Goal: Complete application form

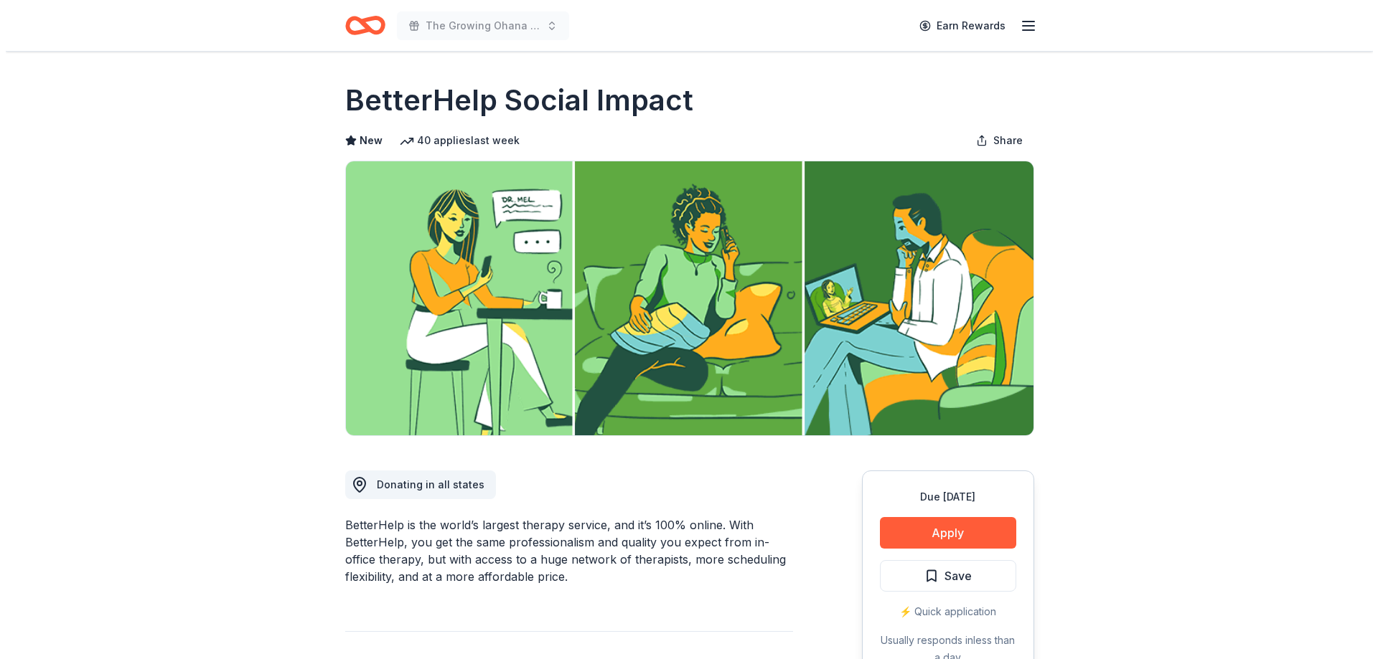
scroll to position [215, 0]
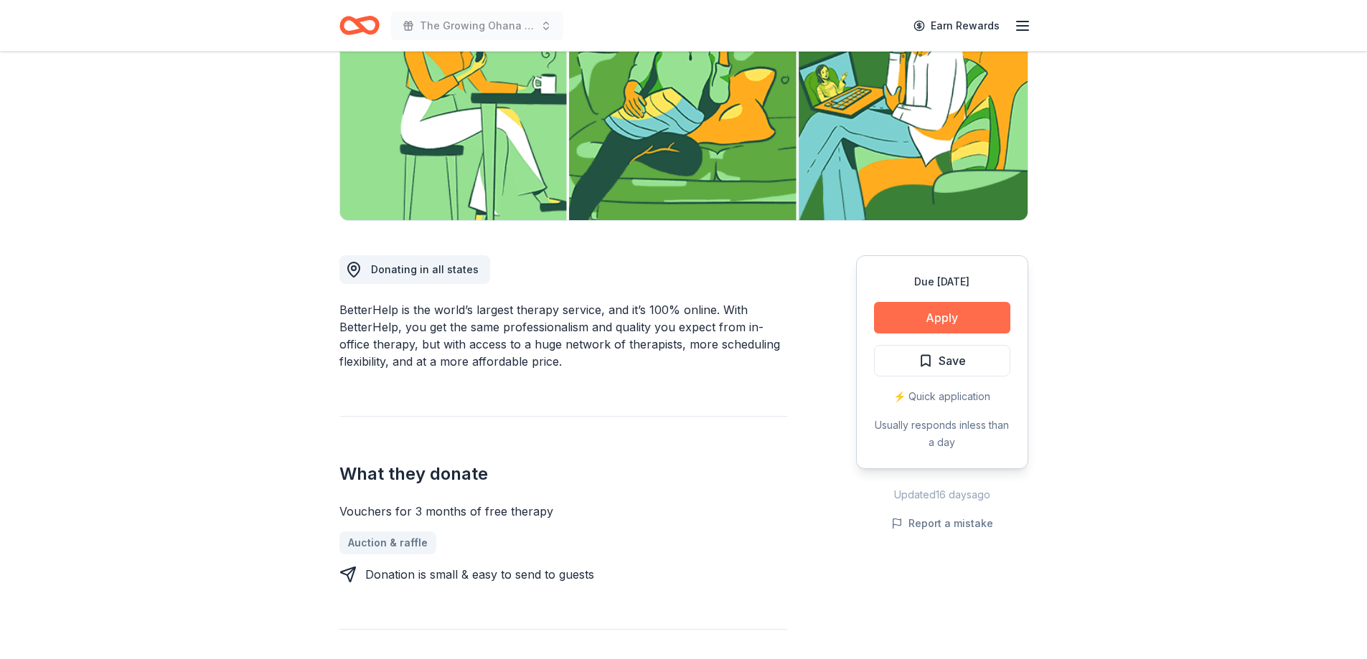
click at [964, 316] on button "Apply" at bounding box center [942, 318] width 136 height 32
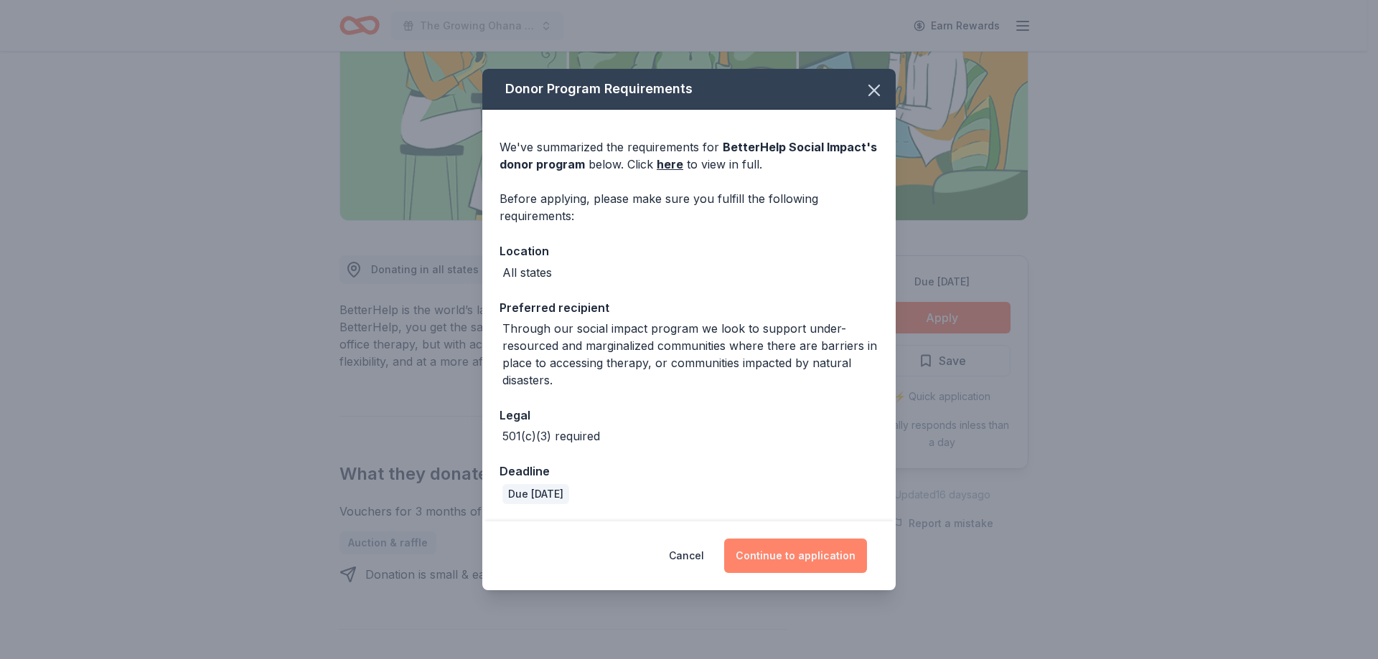
click at [825, 554] on button "Continue to application" at bounding box center [795, 556] width 143 height 34
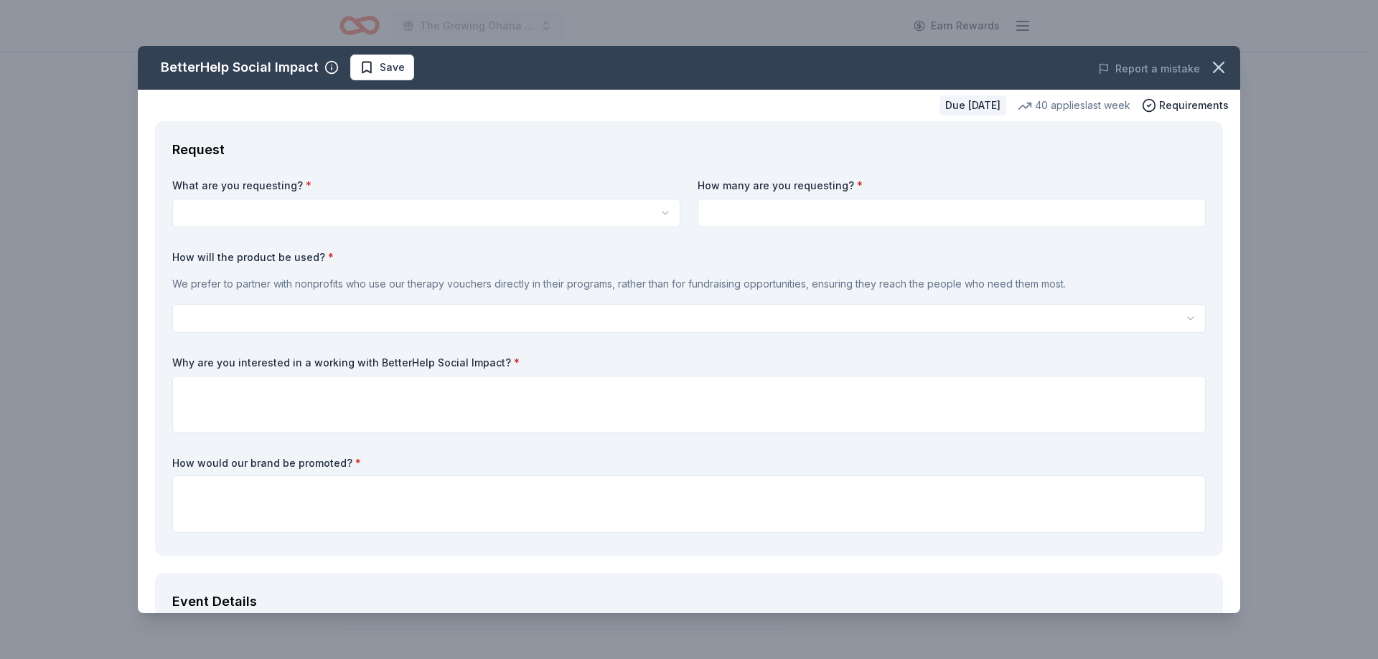
click at [659, 215] on html "The Growing Ohana Fundraiser Gala Earn Rewards Due in 17 days Share BetterHelp …" at bounding box center [689, 114] width 1378 height 659
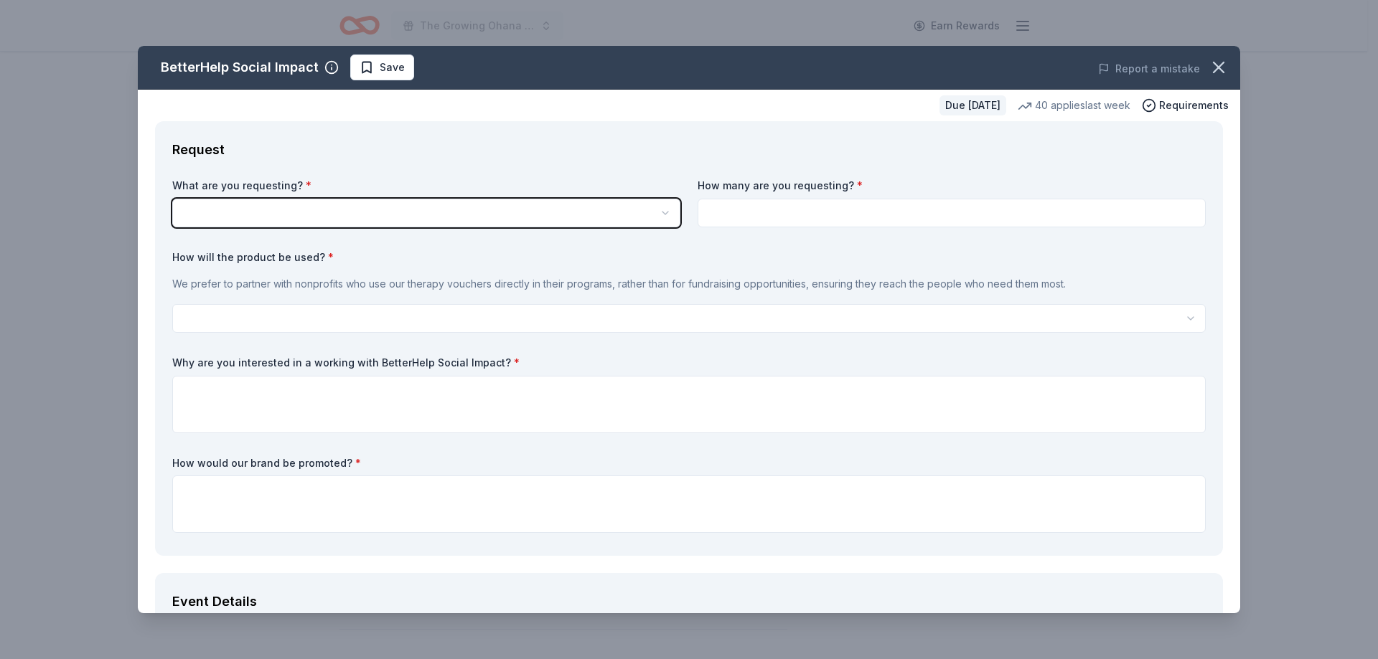
scroll to position [0, 0]
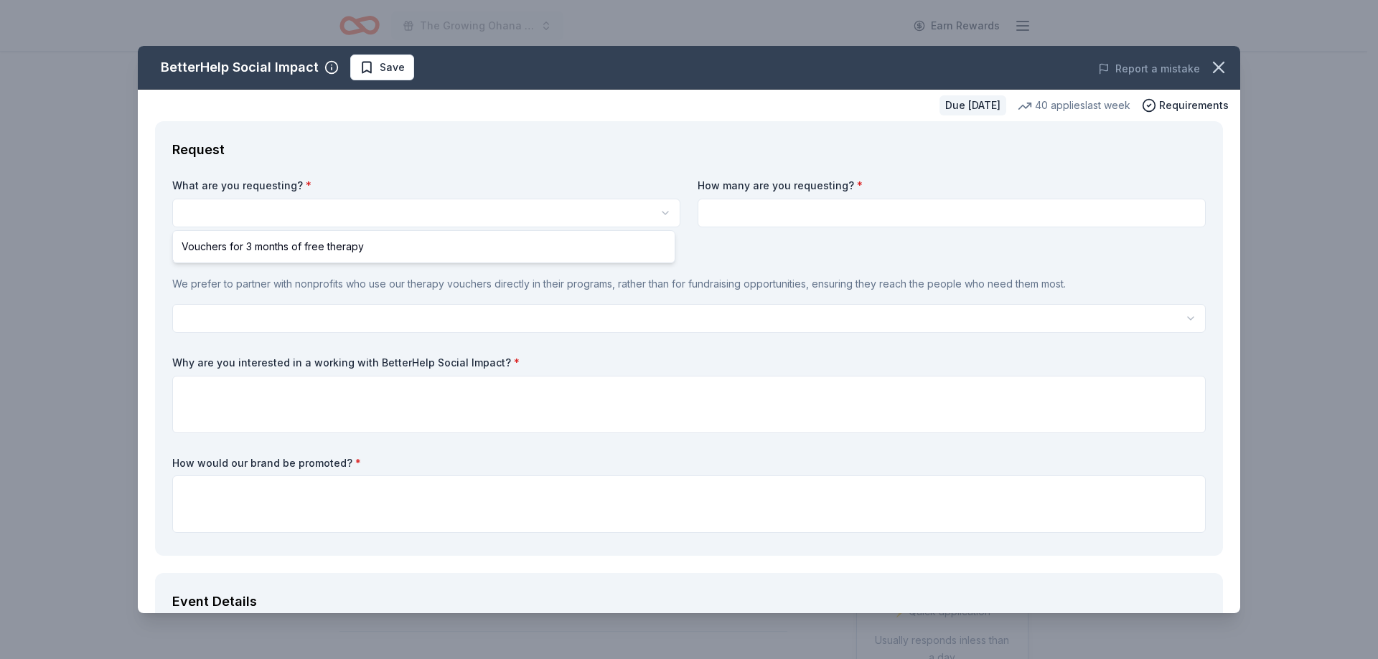
click at [659, 215] on html "The Growing Ohana Fundraiser Gala Earn Rewards Due in 17 days Share BetterHelp …" at bounding box center [689, 329] width 1378 height 659
select select "Vouchers for 3 months of free therapy"
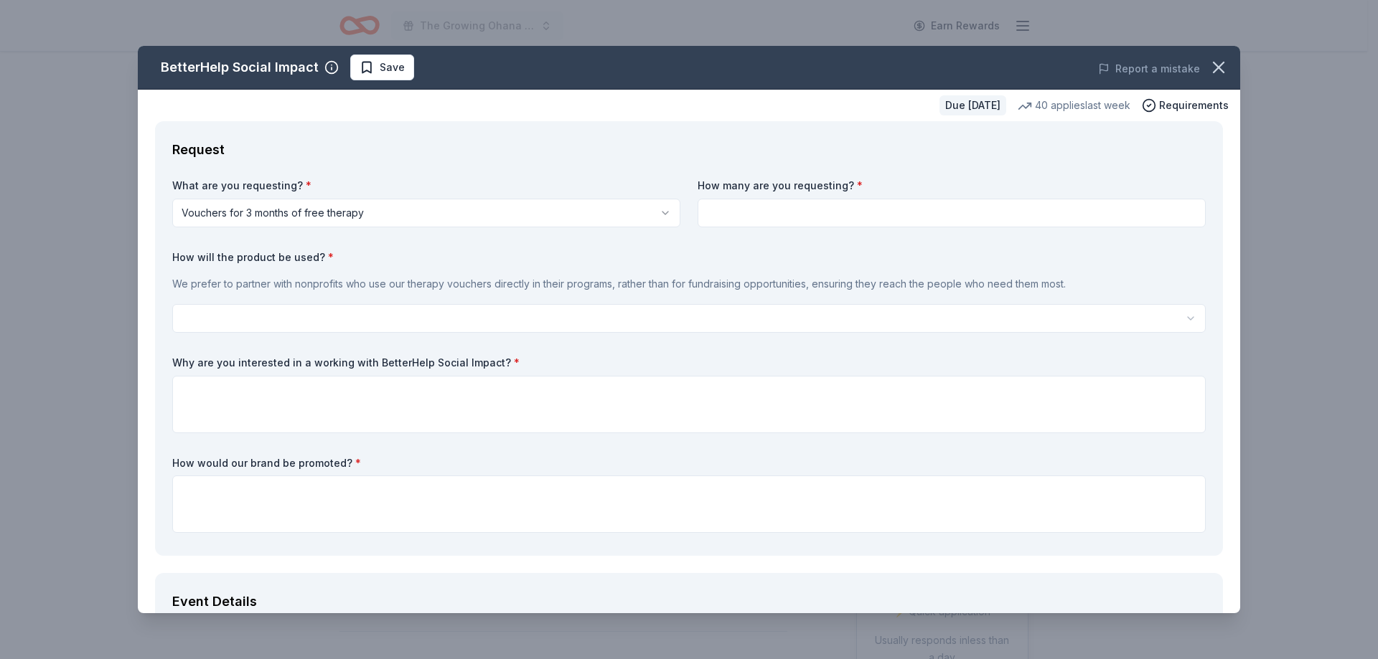
click at [771, 220] on input at bounding box center [951, 213] width 508 height 29
drag, startPoint x: 711, startPoint y: 216, endPoint x: 697, endPoint y: 217, distance: 13.7
click at [697, 217] on input "3" at bounding box center [951, 213] width 508 height 29
type input "10"
click at [263, 313] on html "The Growing Ohana Fundraiser Gala Earn Rewards Due in 17 days Share BetterHelp …" at bounding box center [689, 329] width 1378 height 659
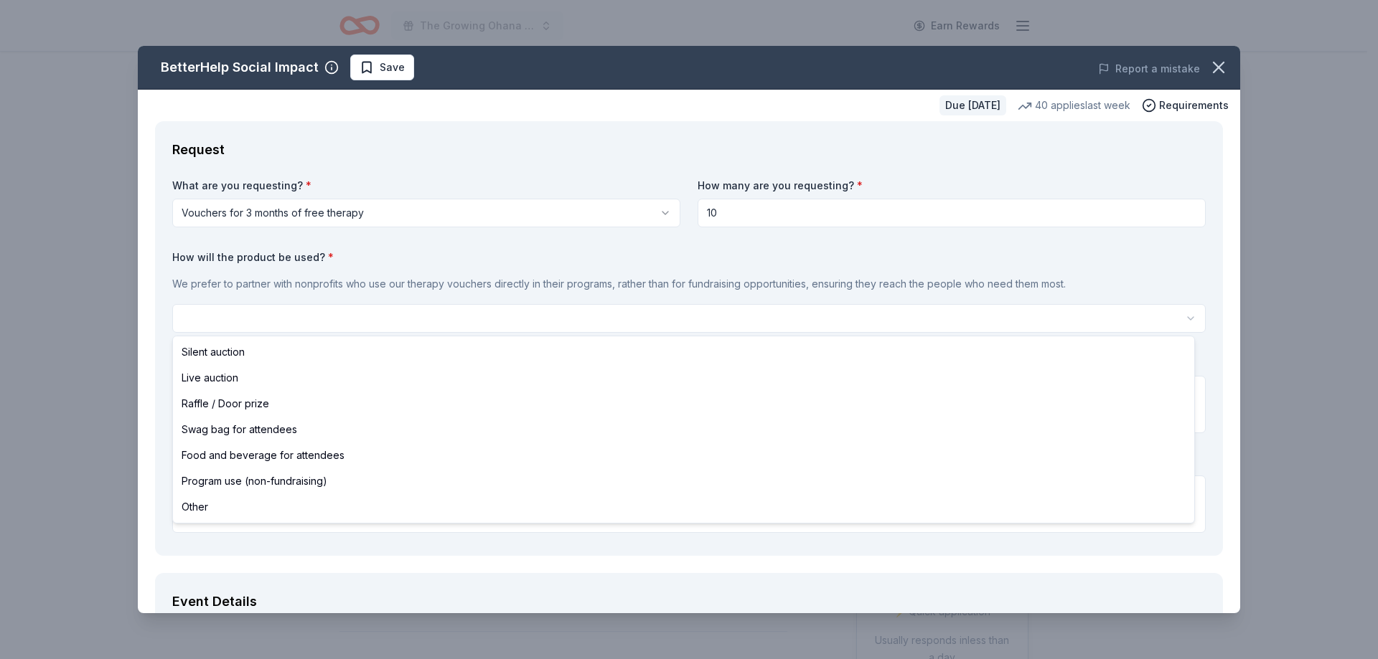
select select "programUse"
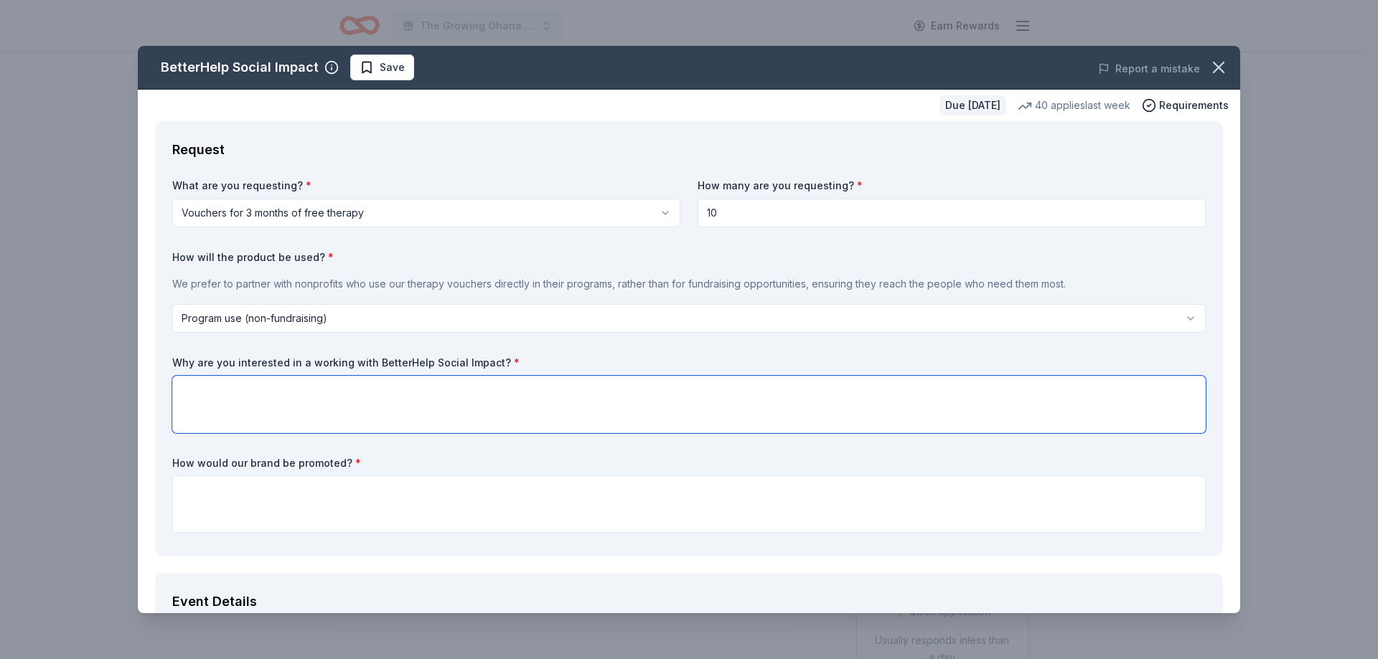
click at [172, 385] on textarea at bounding box center [688, 404] width 1033 height 57
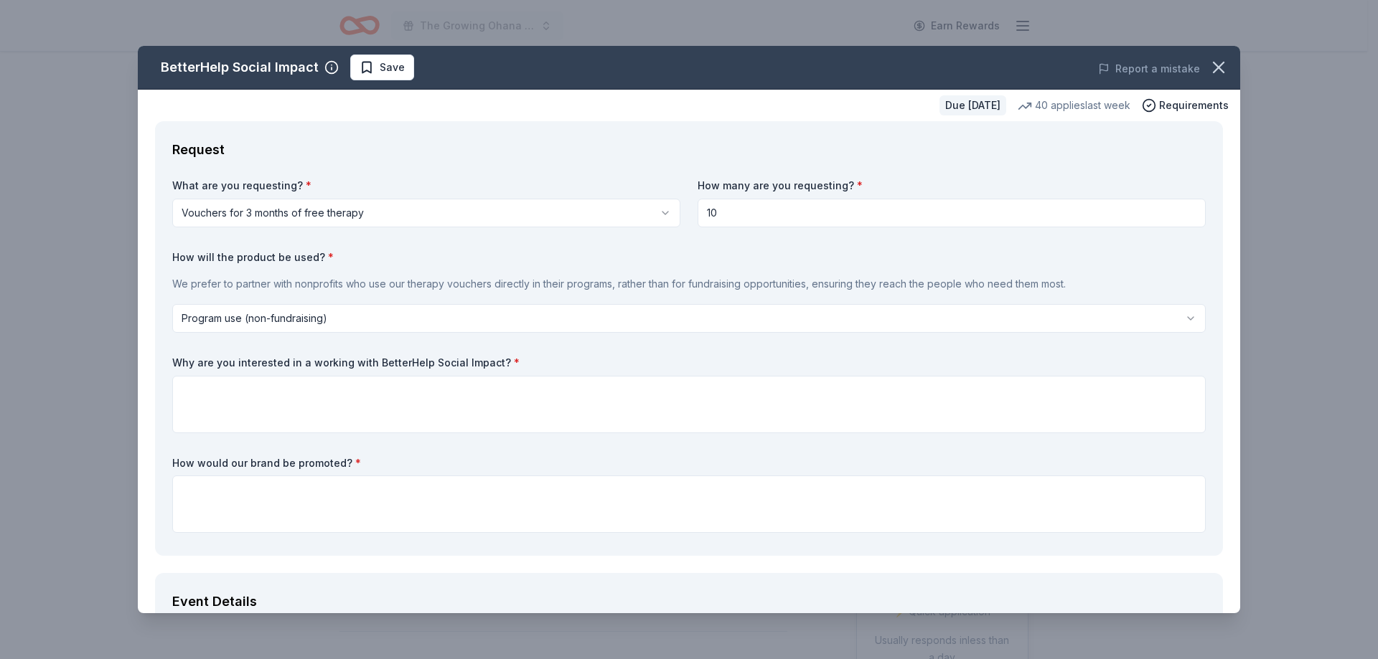
drag, startPoint x: 174, startPoint y: 359, endPoint x: 220, endPoint y: 365, distance: 46.3
click at [220, 365] on label "Why are you interested in a working with BetterHelp Social Impact? *" at bounding box center [688, 363] width 1033 height 14
drag, startPoint x: 173, startPoint y: 360, endPoint x: 211, endPoint y: 365, distance: 38.3
click at [211, 365] on div "Request What are you requesting? * Vouchers for 3 months of free therapy Vouche…" at bounding box center [689, 338] width 1068 height 435
drag, startPoint x: 173, startPoint y: 357, endPoint x: 492, endPoint y: 365, distance: 319.4
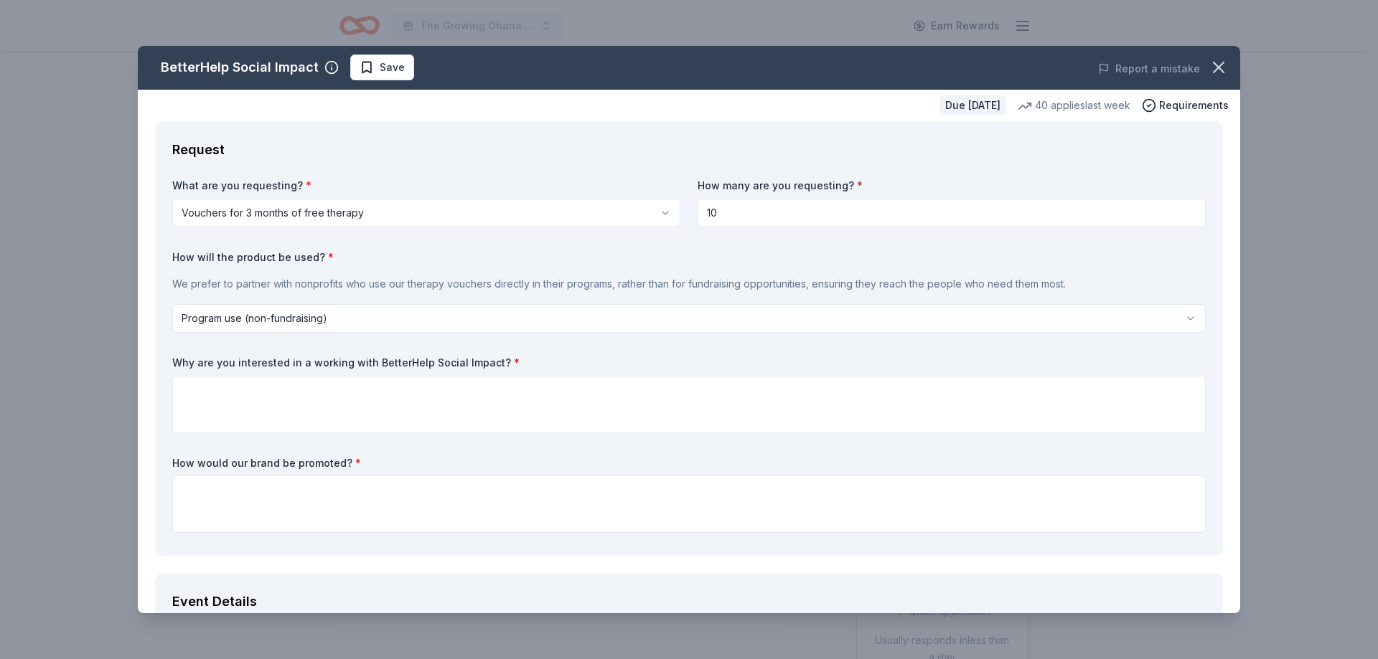
click at [492, 365] on label "Why are you interested in a working with BetterHelp Social Impact? *" at bounding box center [688, 363] width 1033 height 14
drag, startPoint x: 492, startPoint y: 365, endPoint x: 449, endPoint y: 367, distance: 43.1
click at [449, 367] on label "Why are you interested in a working with BetterHelp Social Impact? *" at bounding box center [688, 363] width 1033 height 14
click at [448, 364] on label "Why are you interested in a working with BetterHelp Social Impact? *" at bounding box center [688, 363] width 1033 height 14
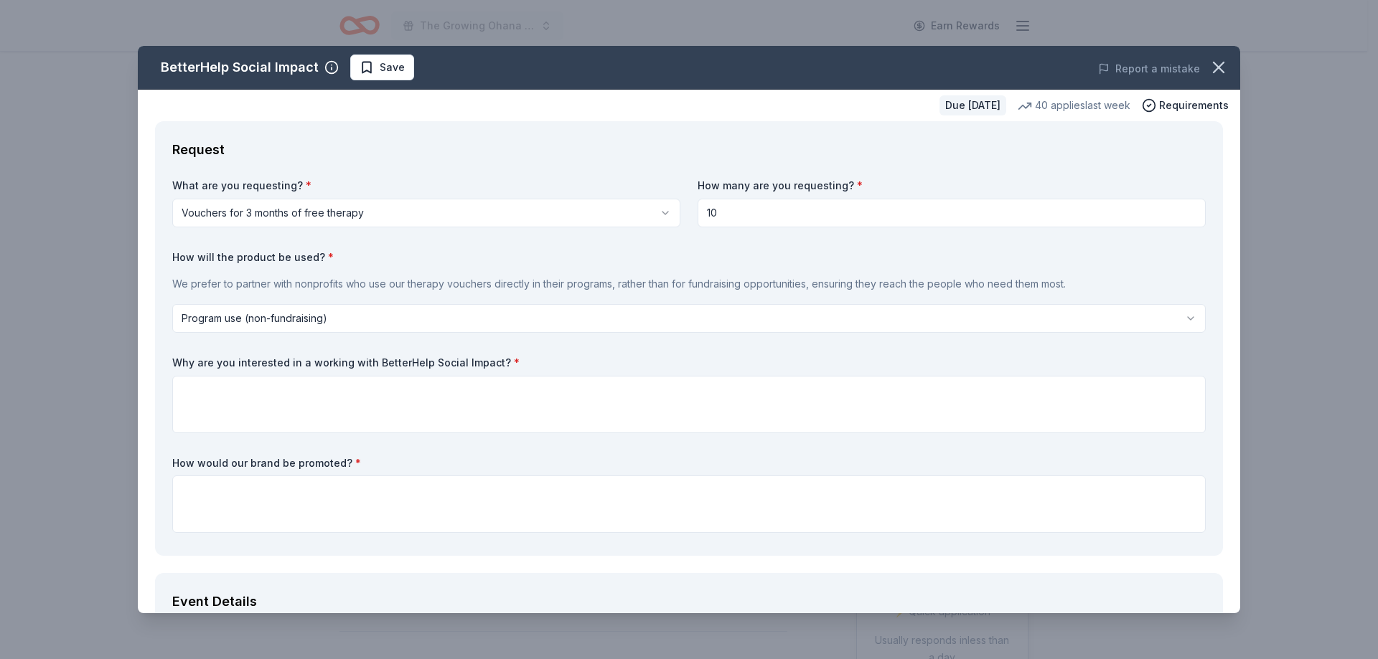
click at [450, 362] on label "Why are you interested in a working with BetterHelp Social Impact? *" at bounding box center [688, 363] width 1033 height 14
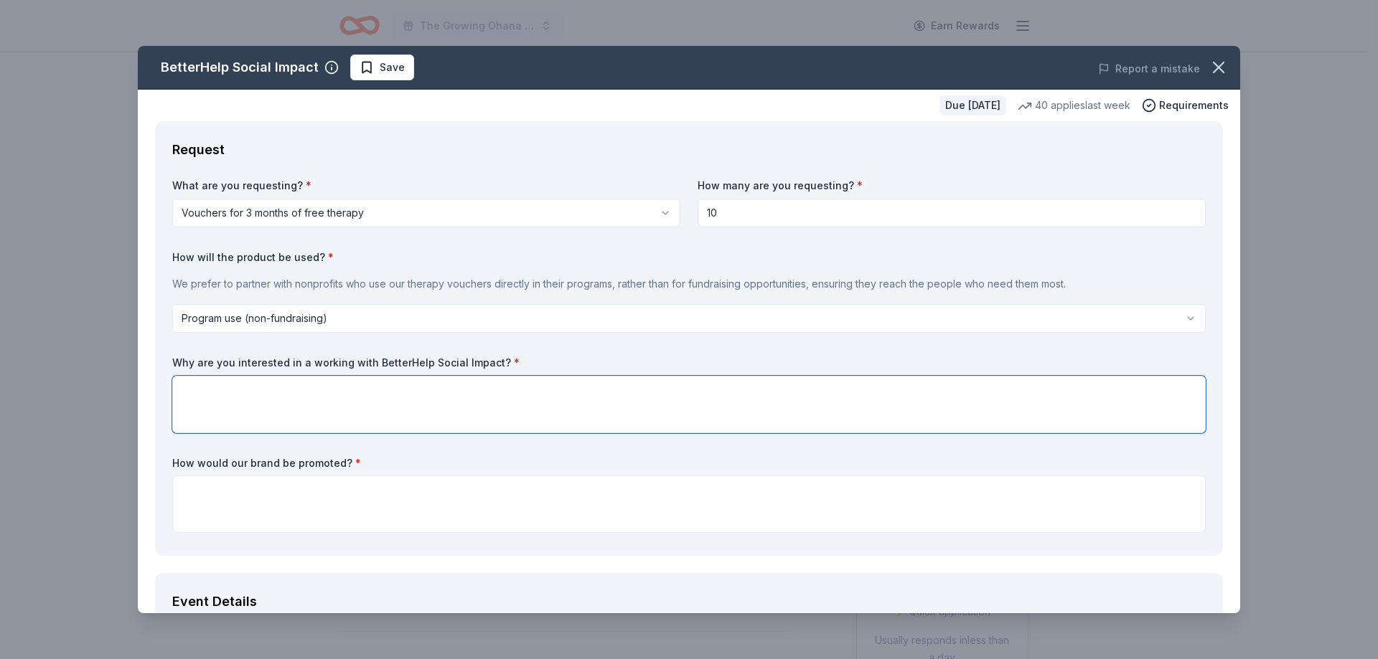
click at [193, 394] on textarea at bounding box center [688, 404] width 1033 height 57
type textarea "I"
drag, startPoint x: 608, startPoint y: 390, endPoint x: 622, endPoint y: 390, distance: 14.4
click at [622, 390] on textarea "I want to work with you because most of the people we work with are in shelers.…" at bounding box center [688, 404] width 1033 height 57
click at [605, 391] on textarea "I want to work with you because most of the people we work with are in shelers.…" at bounding box center [688, 404] width 1033 height 57
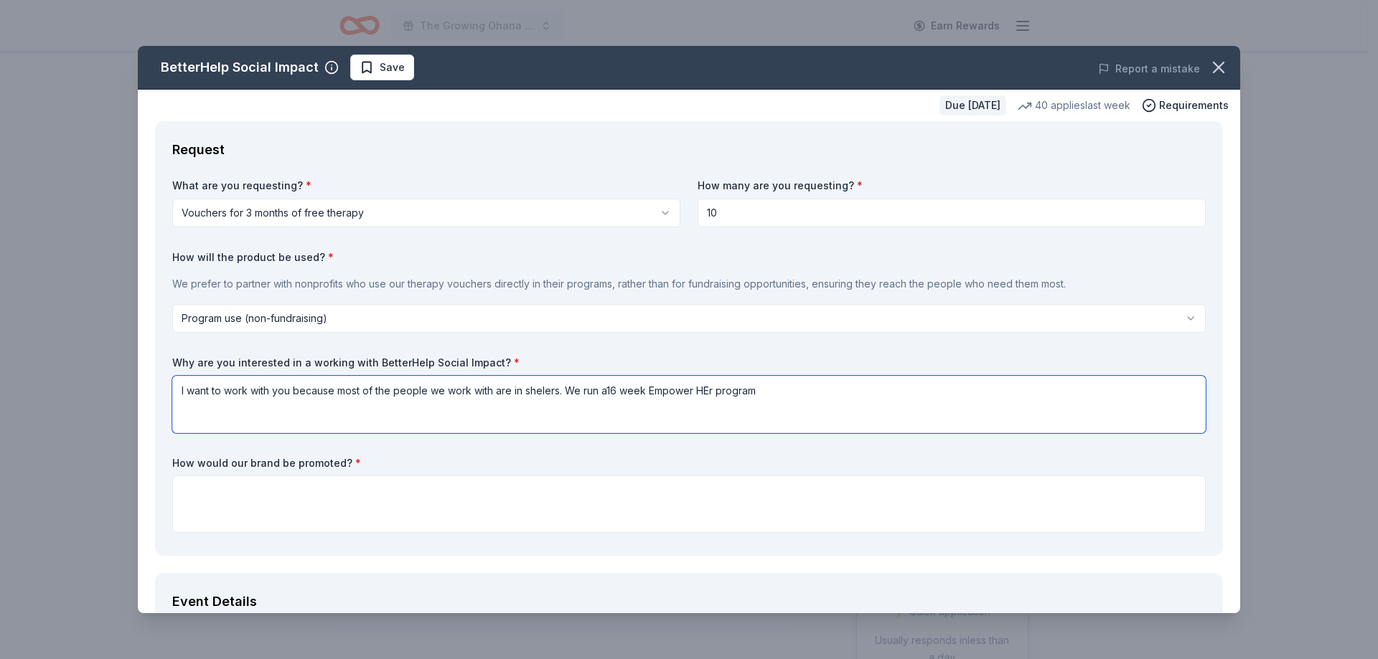
click at [606, 391] on textarea "I want to work with you because most of the people we work with are in shelers.…" at bounding box center [688, 404] width 1033 height 57
click at [757, 390] on textarea "I want to work with you because most of the people we work with are in shelers.…" at bounding box center [688, 404] width 1033 height 57
click at [1146, 392] on textarea "I want to work with you because most of the people we work with are in shelers.…" at bounding box center [688, 404] width 1033 height 57
drag, startPoint x: 1031, startPoint y: 398, endPoint x: 1091, endPoint y: 395, distance: 59.6
click at [1091, 395] on textarea "I want to work with you because most of the people we work with are in shelers.…" at bounding box center [688, 404] width 1033 height 57
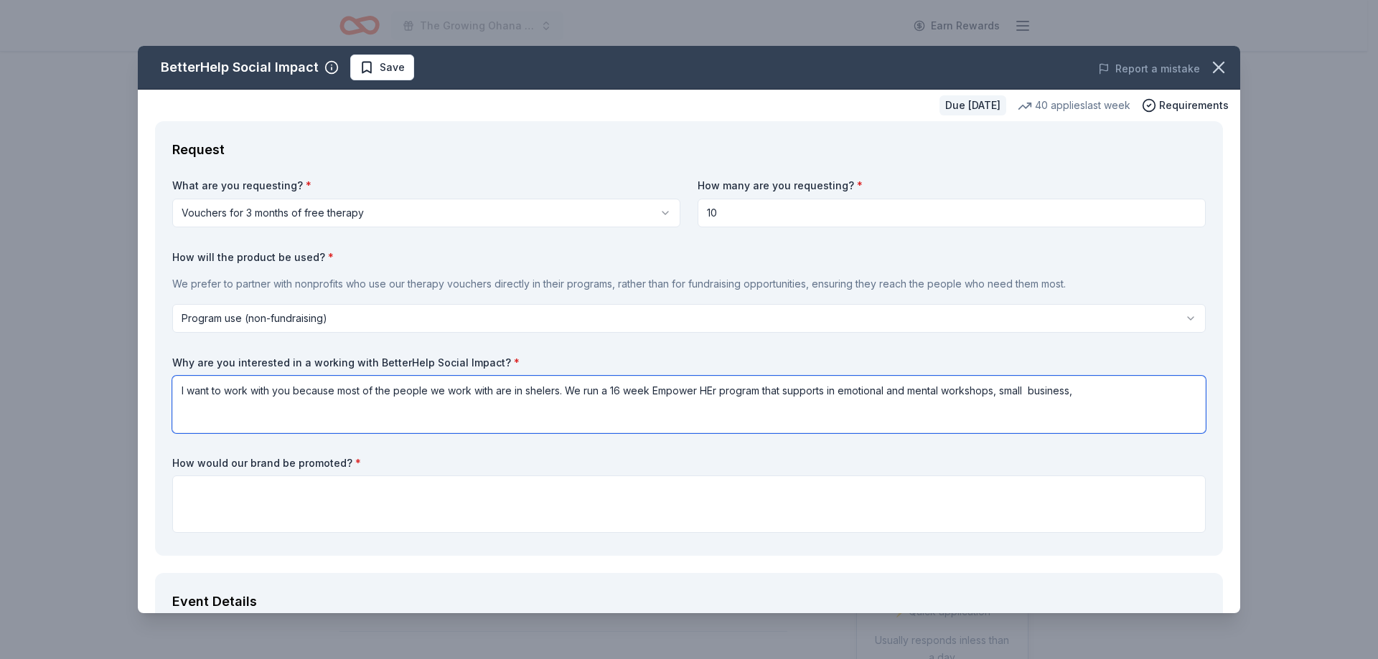
click at [1002, 393] on textarea "I want to work with you because most of the people we work with are in shelers.…" at bounding box center [688, 404] width 1033 height 57
paste textarea "body product"
click at [1112, 389] on textarea "I want to work with you because most of the people we work with are in shelers.…" at bounding box center [688, 404] width 1033 height 57
click at [228, 409] on textarea "I want to work with you because most of the people we work with are in shelers.…" at bounding box center [688, 404] width 1033 height 57
drag, startPoint x: 179, startPoint y: 392, endPoint x: 905, endPoint y: 452, distance: 728.0
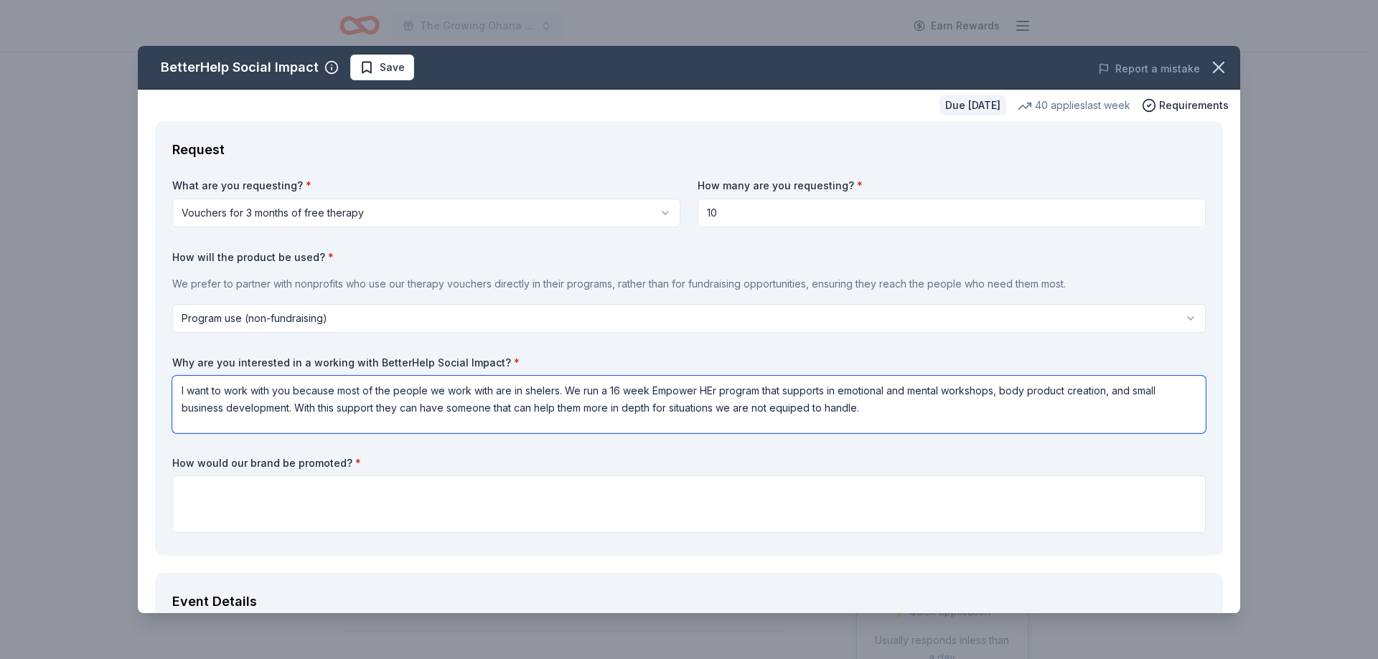
click at [905, 452] on div "What are you requesting? * Vouchers for 3 months of free therapy Vouchers for 3…" at bounding box center [688, 359] width 1033 height 360
paste textarea "body product"
type textarea "body product"
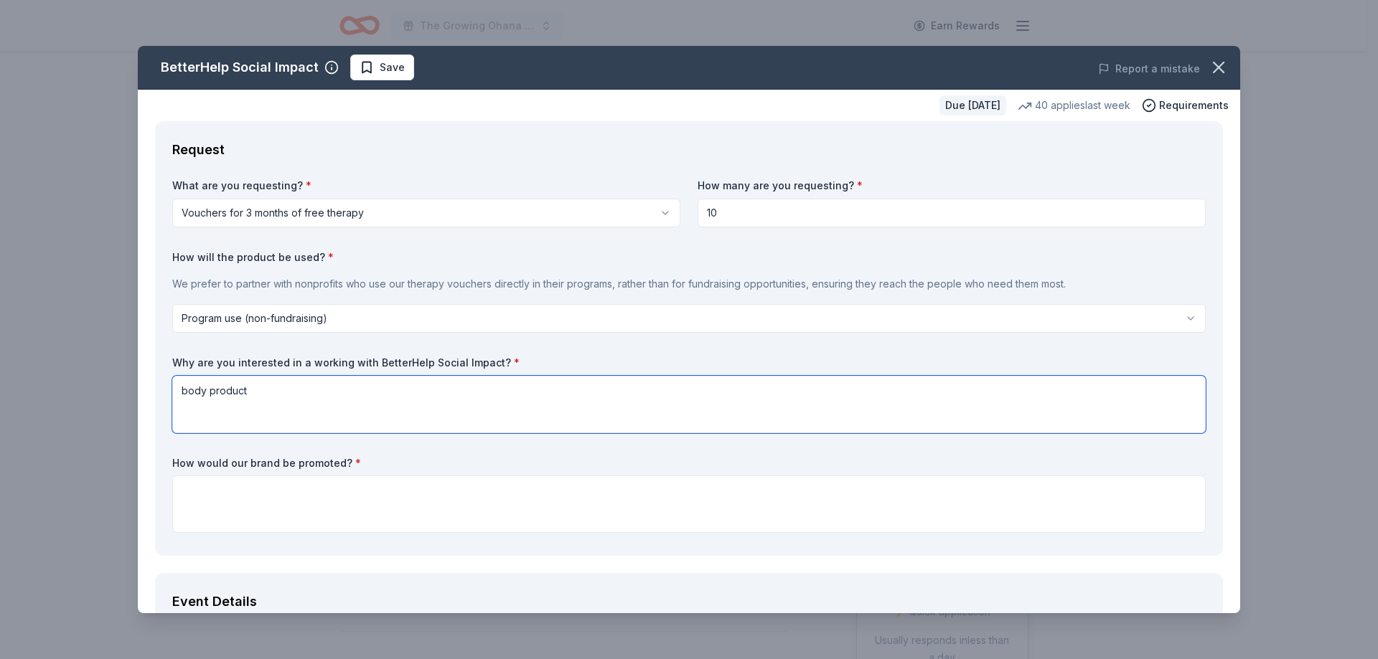
drag, startPoint x: 184, startPoint y: 397, endPoint x: 310, endPoint y: 390, distance: 126.5
click at [310, 390] on textarea "body product" at bounding box center [688, 404] width 1033 height 57
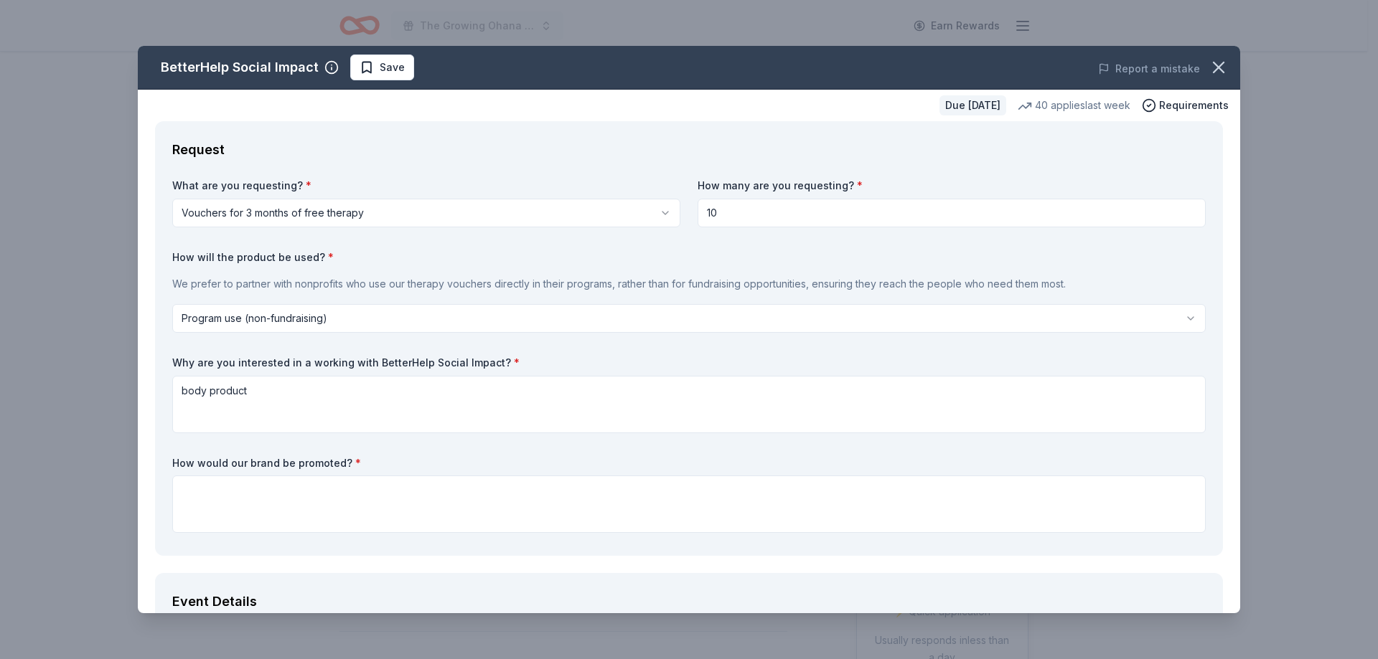
drag, startPoint x: 314, startPoint y: 382, endPoint x: 256, endPoint y: 364, distance: 61.0
click at [256, 364] on label "Why are you interested in a working with BetterHelp Social Impact? *" at bounding box center [688, 363] width 1033 height 14
click at [224, 359] on label "Why are you interested in a working with BetterHelp Social Impact? *" at bounding box center [688, 363] width 1033 height 14
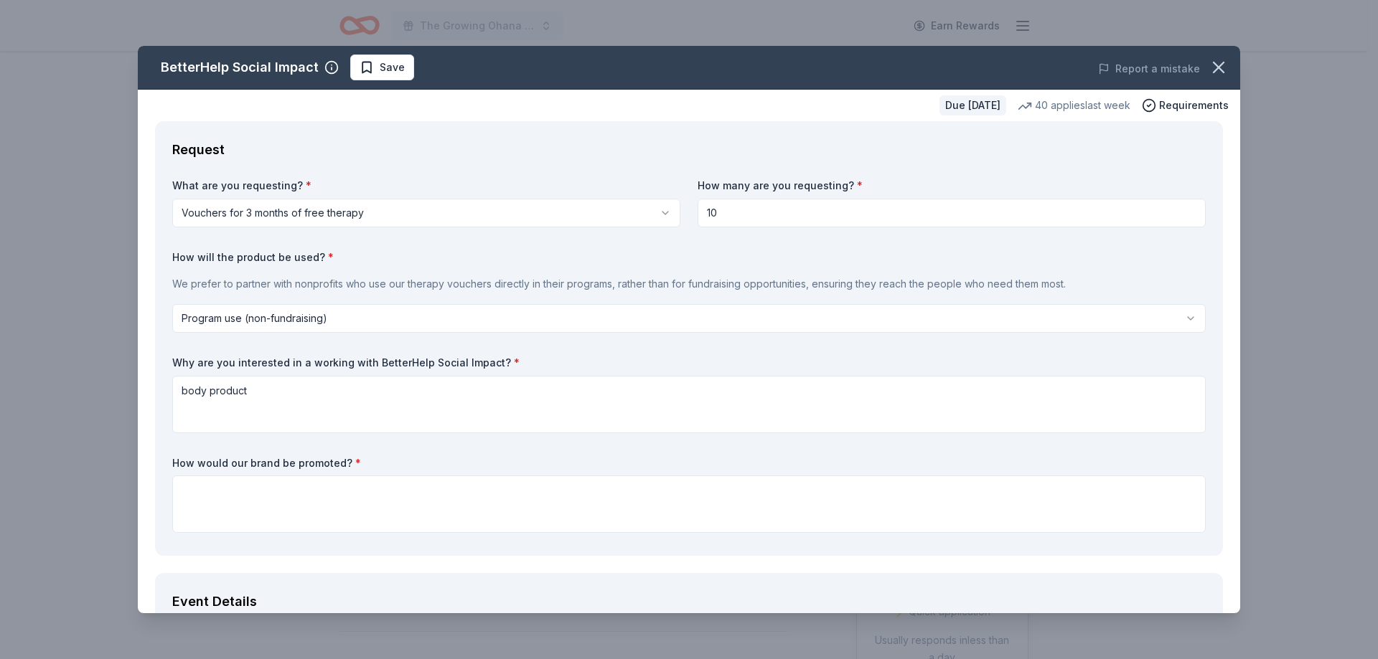
click at [224, 359] on label "Why are you interested in a working with BetterHelp Social Impact? *" at bounding box center [688, 363] width 1033 height 14
click at [222, 362] on label "Why are you interested in a working with BetterHelp Social Impact? *" at bounding box center [688, 363] width 1033 height 14
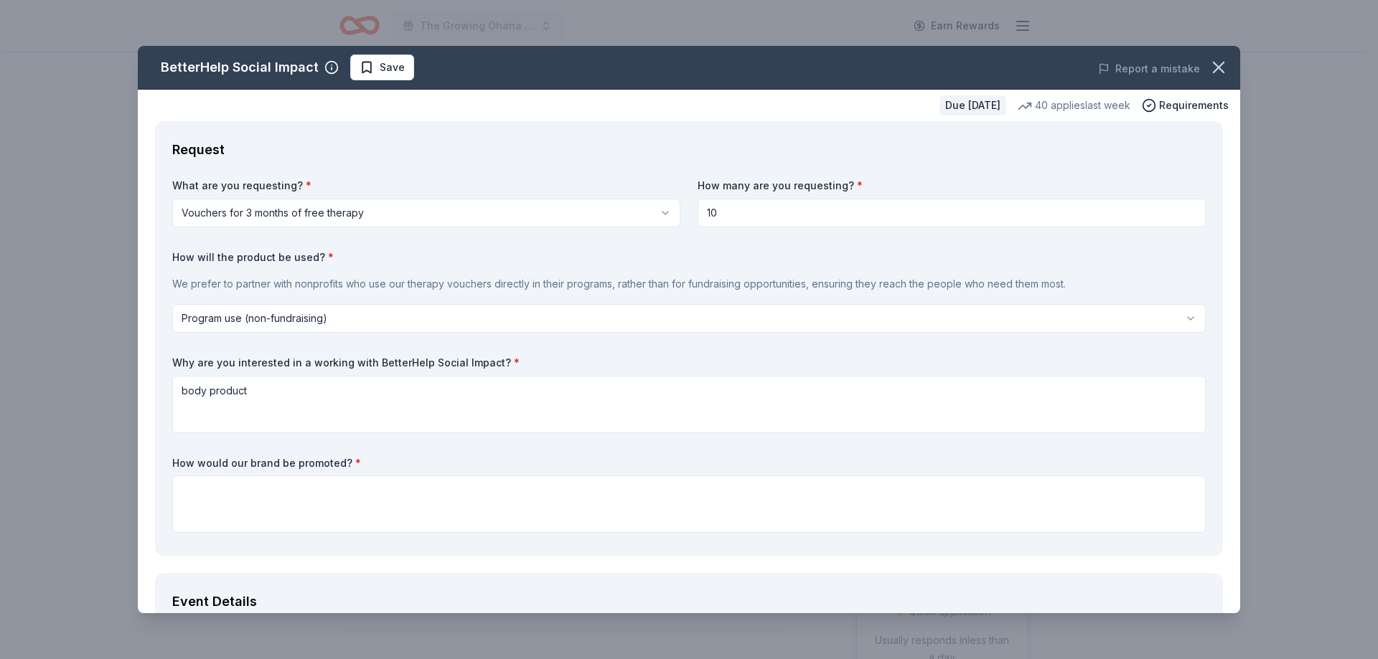
drag, startPoint x: 222, startPoint y: 362, endPoint x: 248, endPoint y: 362, distance: 25.8
click at [248, 362] on label "Why are you interested in a working with BetterHelp Social Impact? *" at bounding box center [688, 363] width 1033 height 14
click at [423, 362] on label "Why are you interested in a working with BetterHelp Social Impact? *" at bounding box center [688, 363] width 1033 height 14
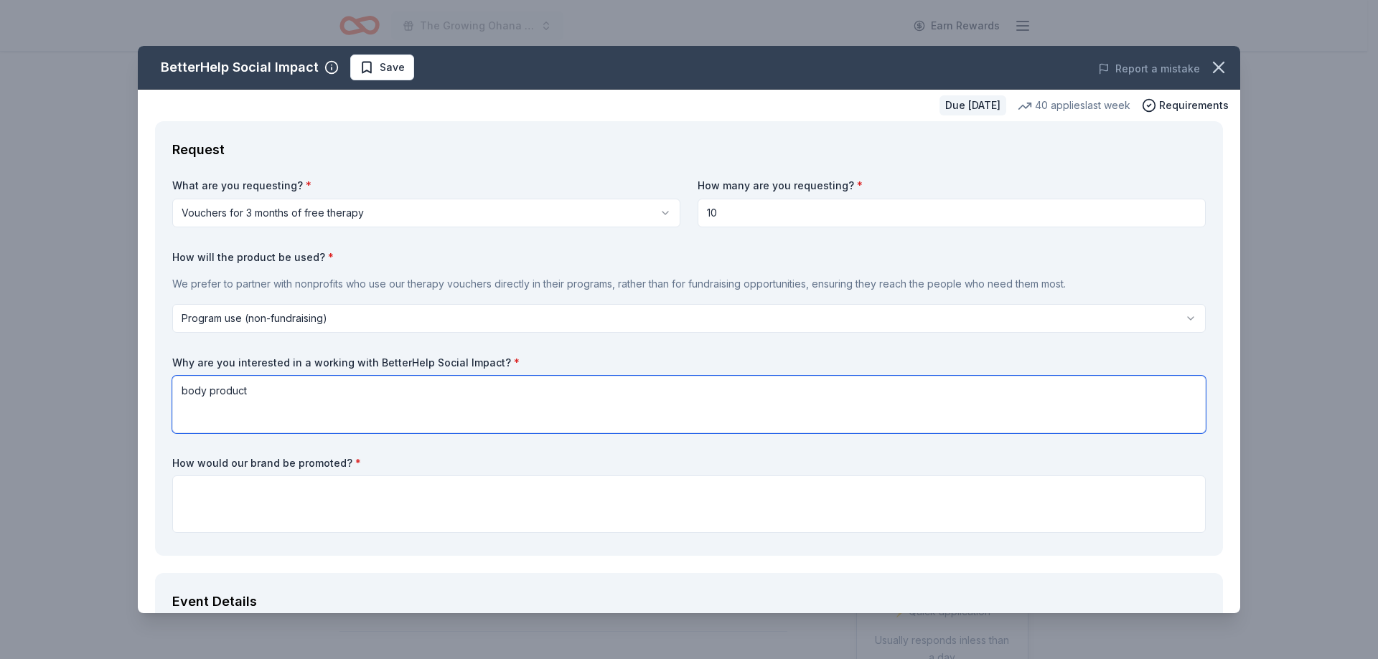
drag, startPoint x: 212, startPoint y: 398, endPoint x: 276, endPoint y: 408, distance: 65.5
click at [276, 408] on textarea "body product" at bounding box center [688, 404] width 1033 height 57
drag, startPoint x: 183, startPoint y: 396, endPoint x: 279, endPoint y: 388, distance: 96.5
click at [279, 388] on textarea "body product" at bounding box center [688, 404] width 1033 height 57
paste textarea "We are seeking 15 three-month BetterHelp counseling vouchers to provide vital m…"
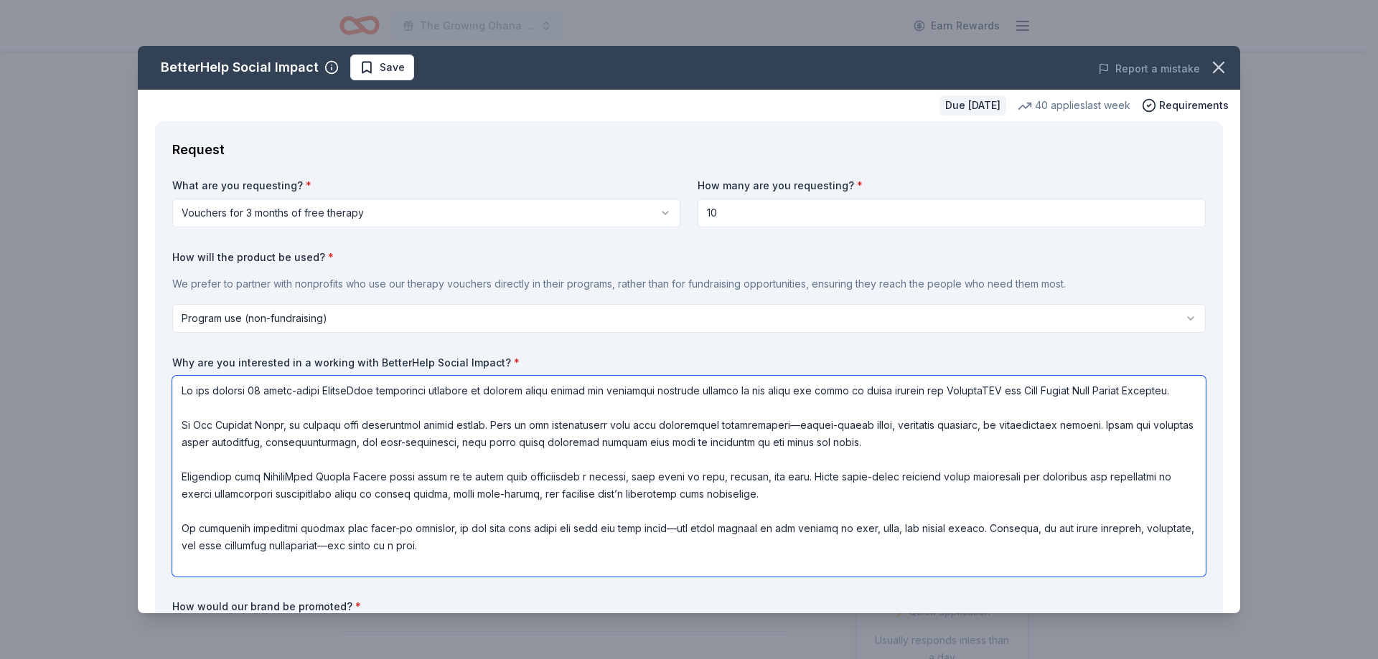
click at [179, 392] on textarea at bounding box center [688, 476] width 1033 height 201
drag, startPoint x: 256, startPoint y: 392, endPoint x: 330, endPoint y: 393, distance: 73.9
click at [330, 393] on textarea at bounding box center [688, 476] width 1033 height 201
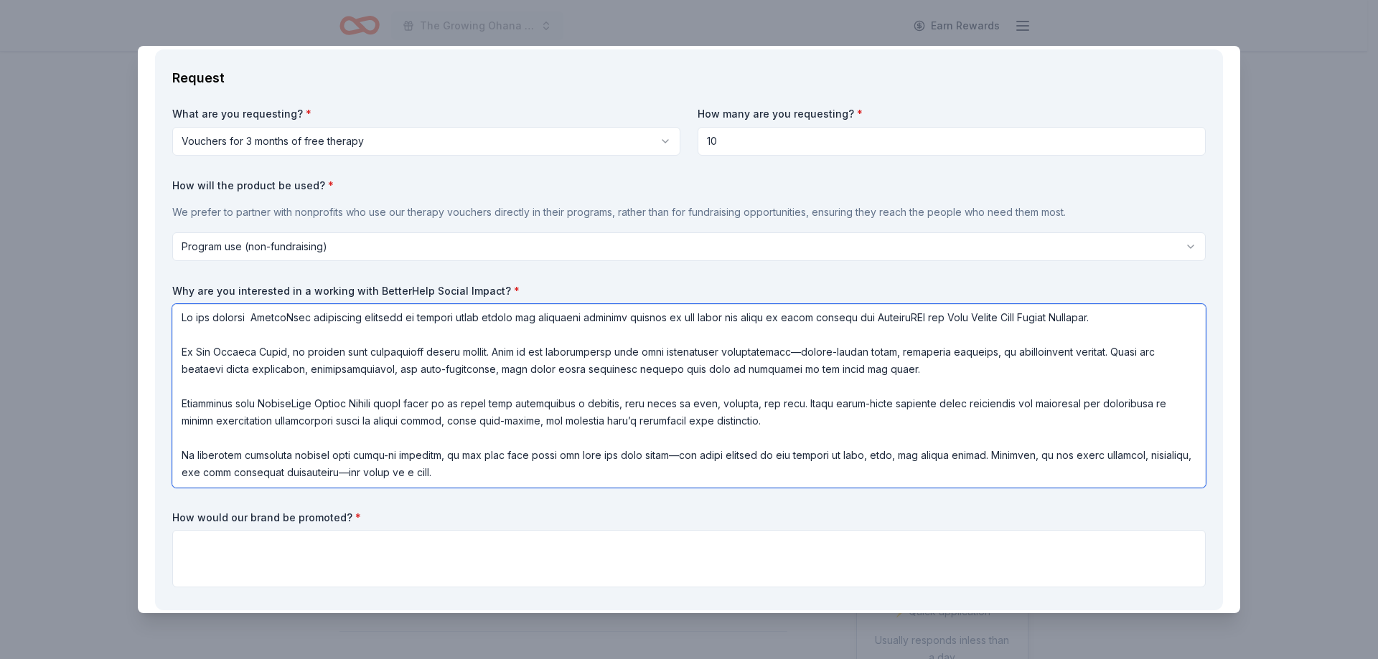
scroll to position [144, 0]
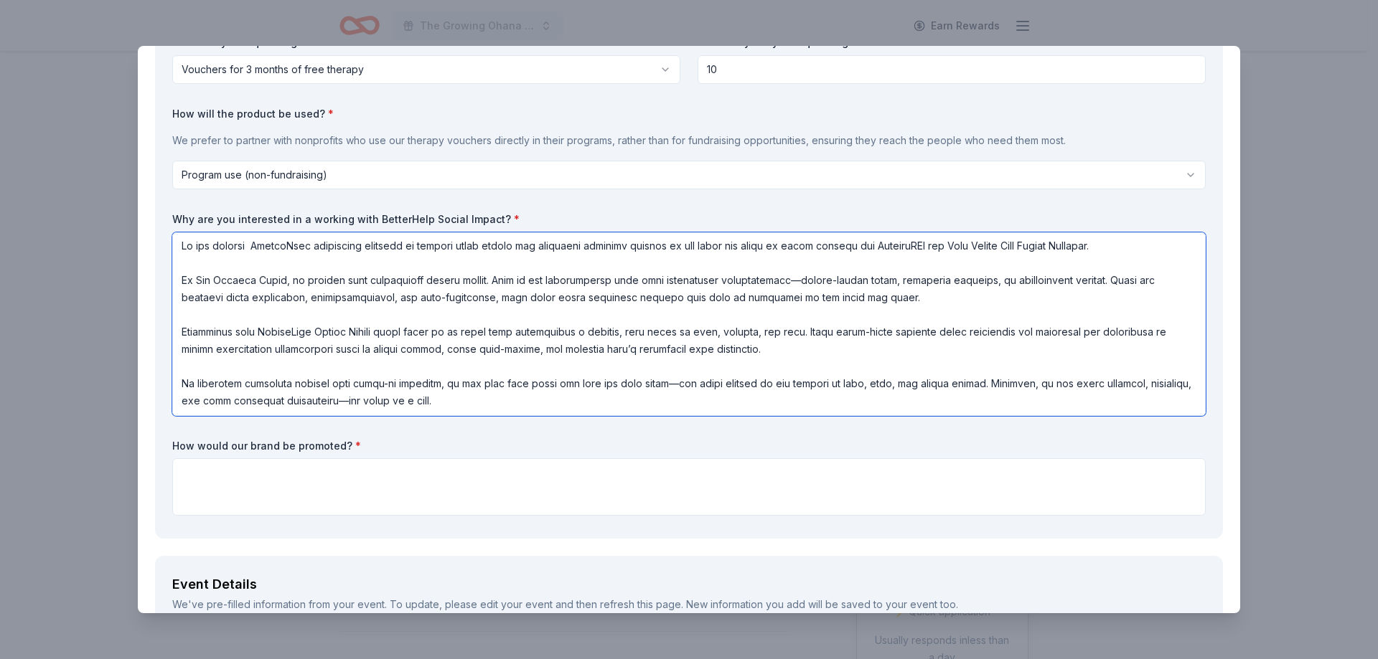
type textarea "We are seeking BetterHelp counseling vouchers to provide vital mental and emoti…"
click at [200, 490] on textarea at bounding box center [688, 487] width 1033 height 57
paste textarea "BetterHelp would be recognized not just as a sponsor, but as a true wellness pa…"
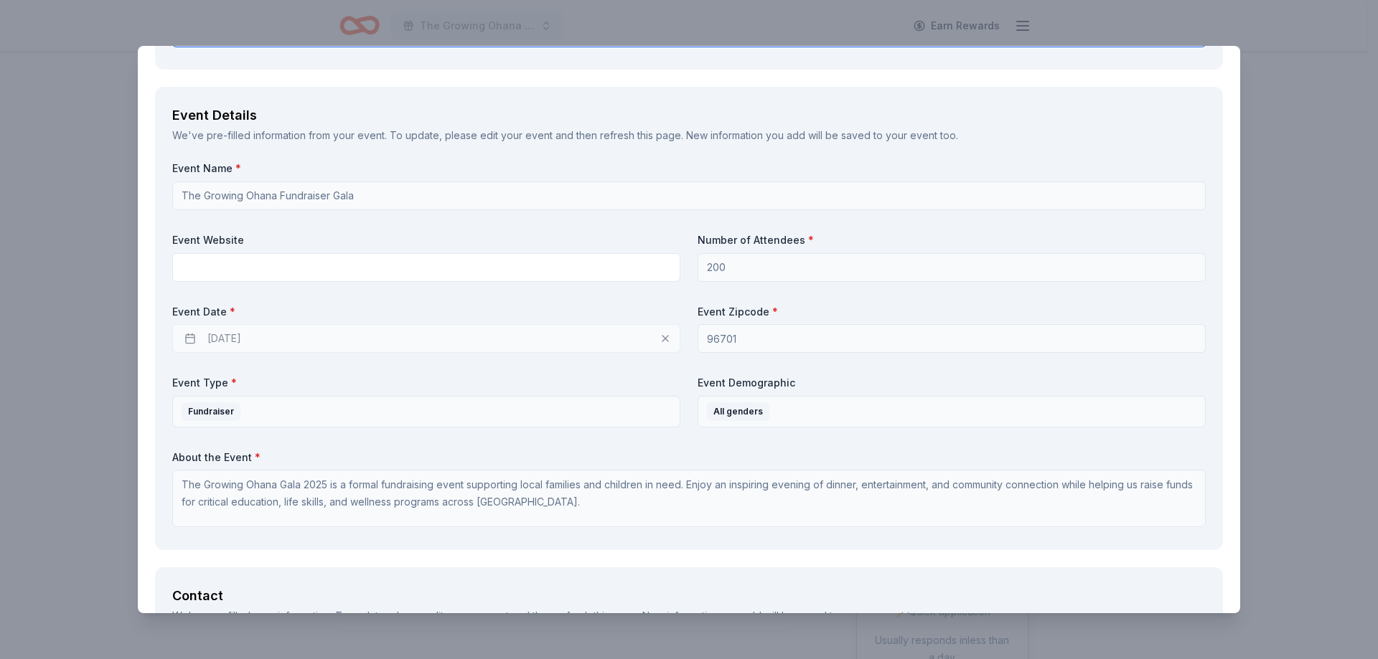
scroll to position [863, 0]
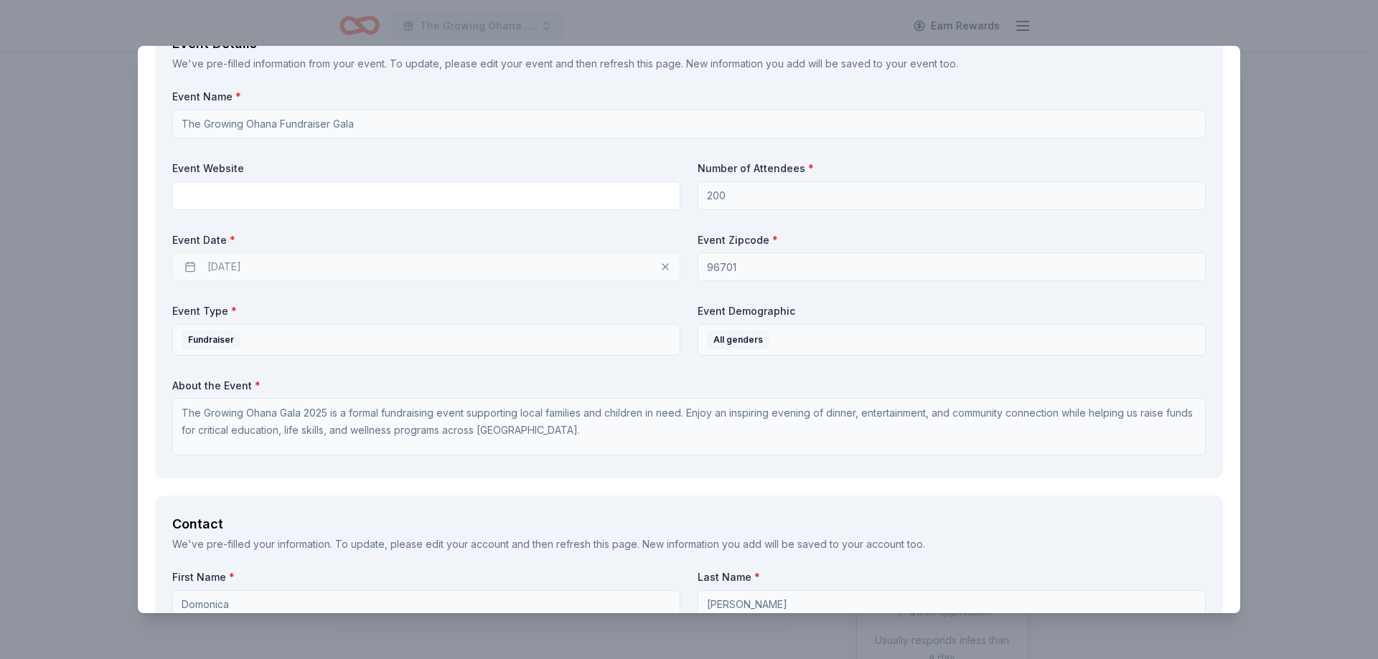
type textarea "BetterHelp would be recognized not just as a sponsor, but as a true wellness pa…"
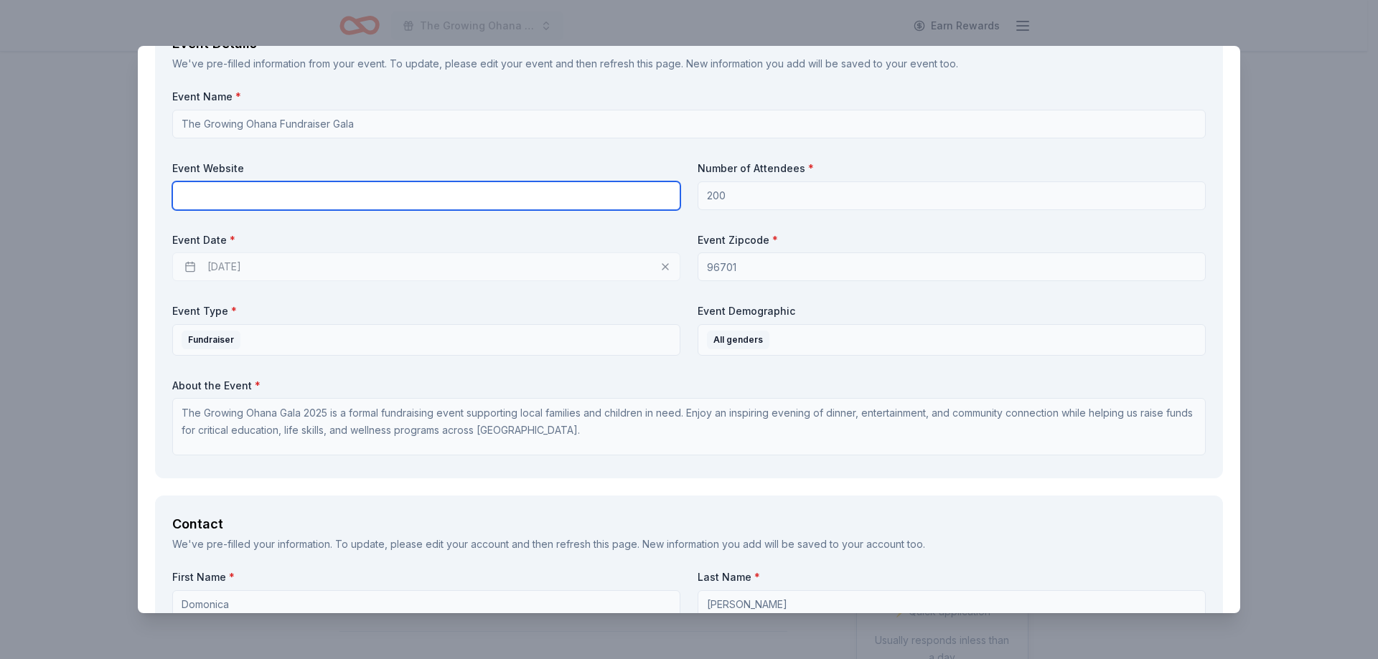
click at [294, 202] on input "text" at bounding box center [426, 196] width 508 height 29
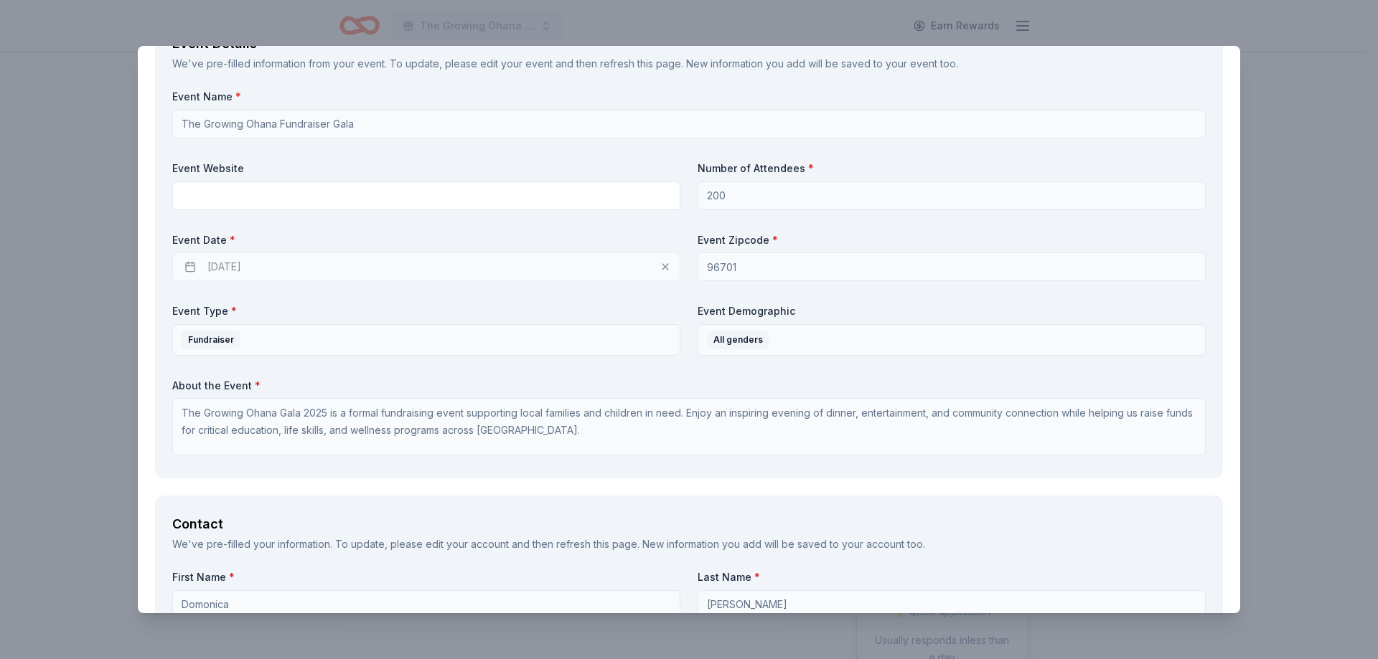
click at [271, 270] on div "11/14/2025" at bounding box center [426, 267] width 508 height 29
drag, startPoint x: 556, startPoint y: 276, endPoint x: 545, endPoint y: 277, distance: 10.9
click at [553, 277] on div "11/14/2025" at bounding box center [426, 267] width 508 height 29
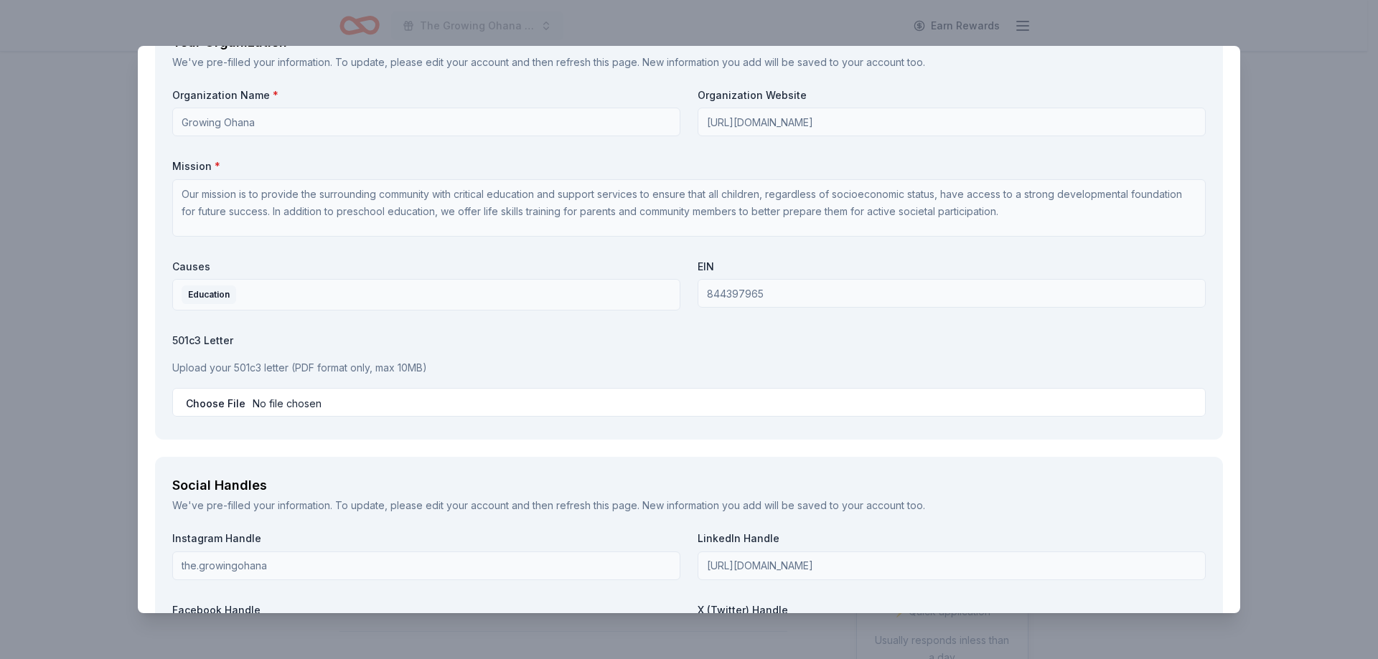
scroll to position [1652, 0]
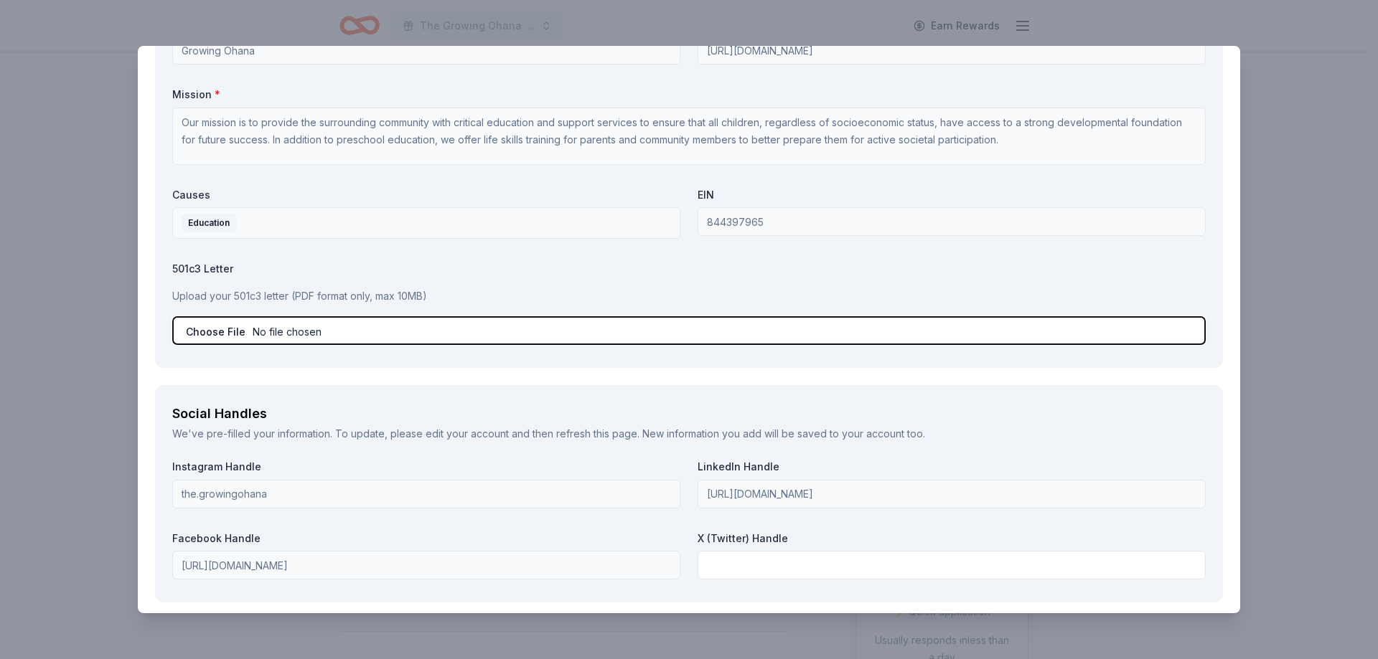
click at [300, 334] on input "file" at bounding box center [688, 330] width 1033 height 29
type input "C:\fakepath\IRS Designation Letter - Growing Ohana.pdf"
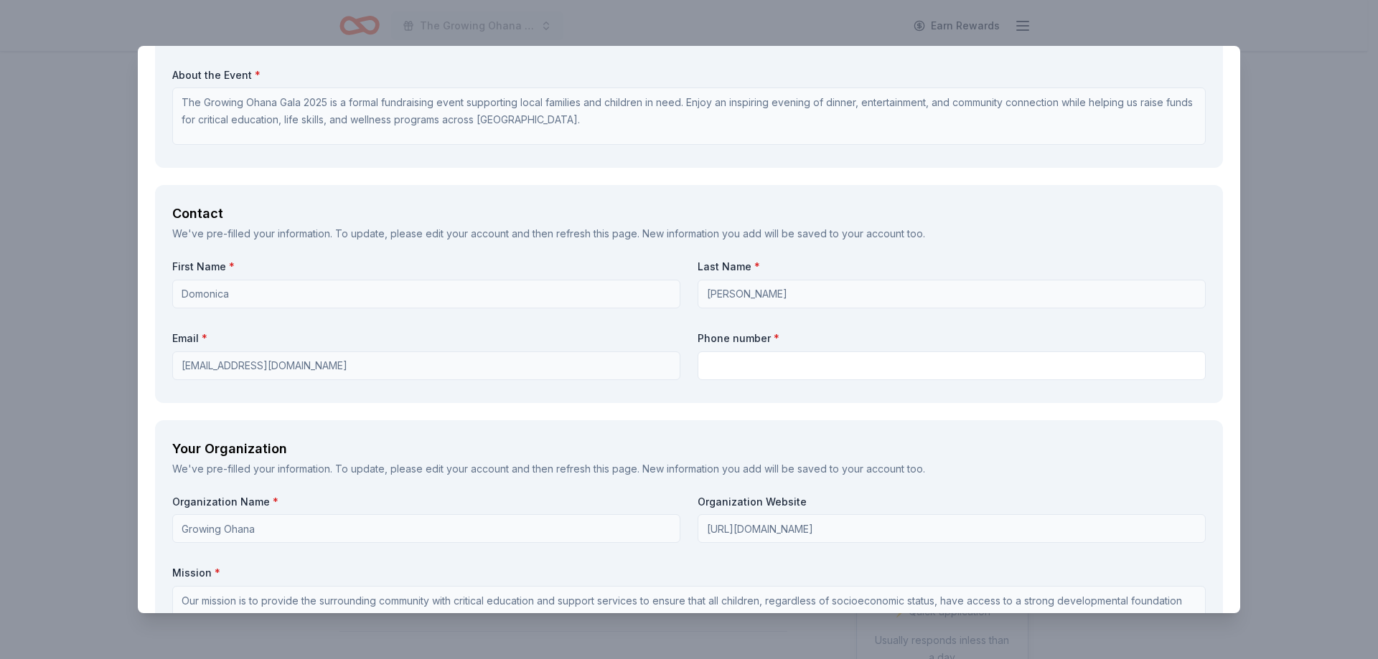
scroll to position [1245, 0]
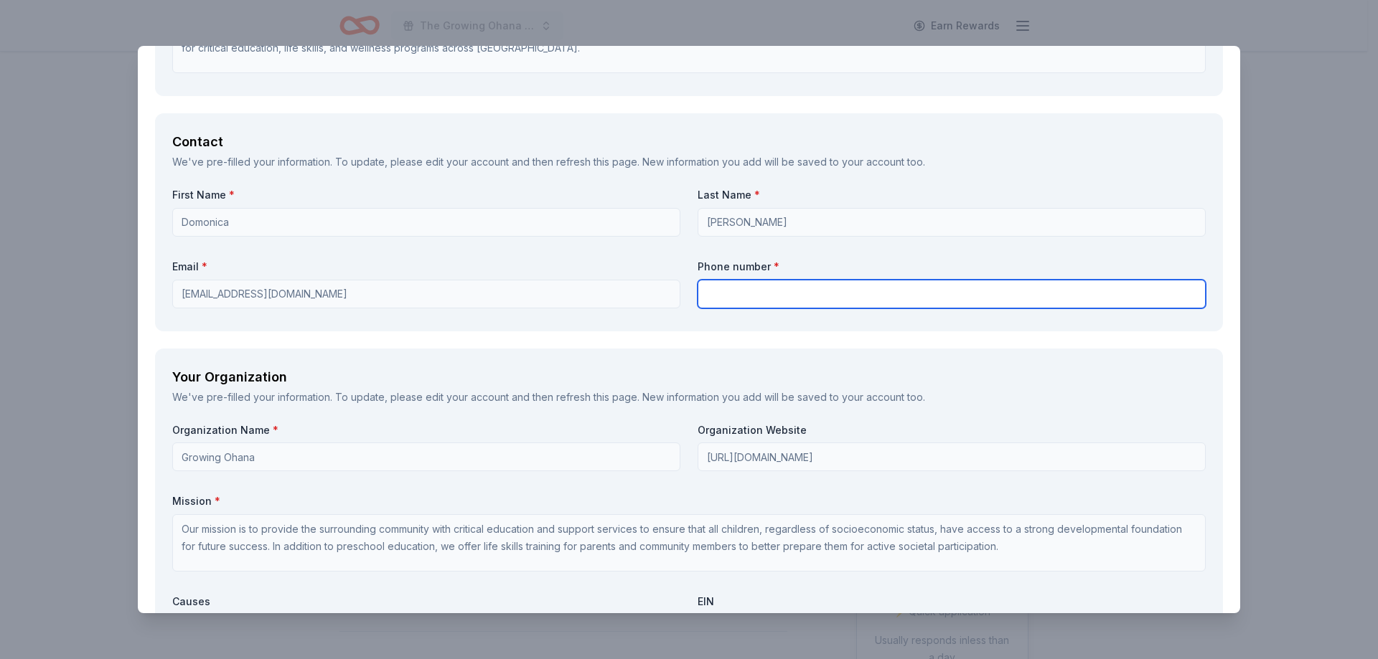
click at [716, 295] on input "text" at bounding box center [951, 294] width 508 height 29
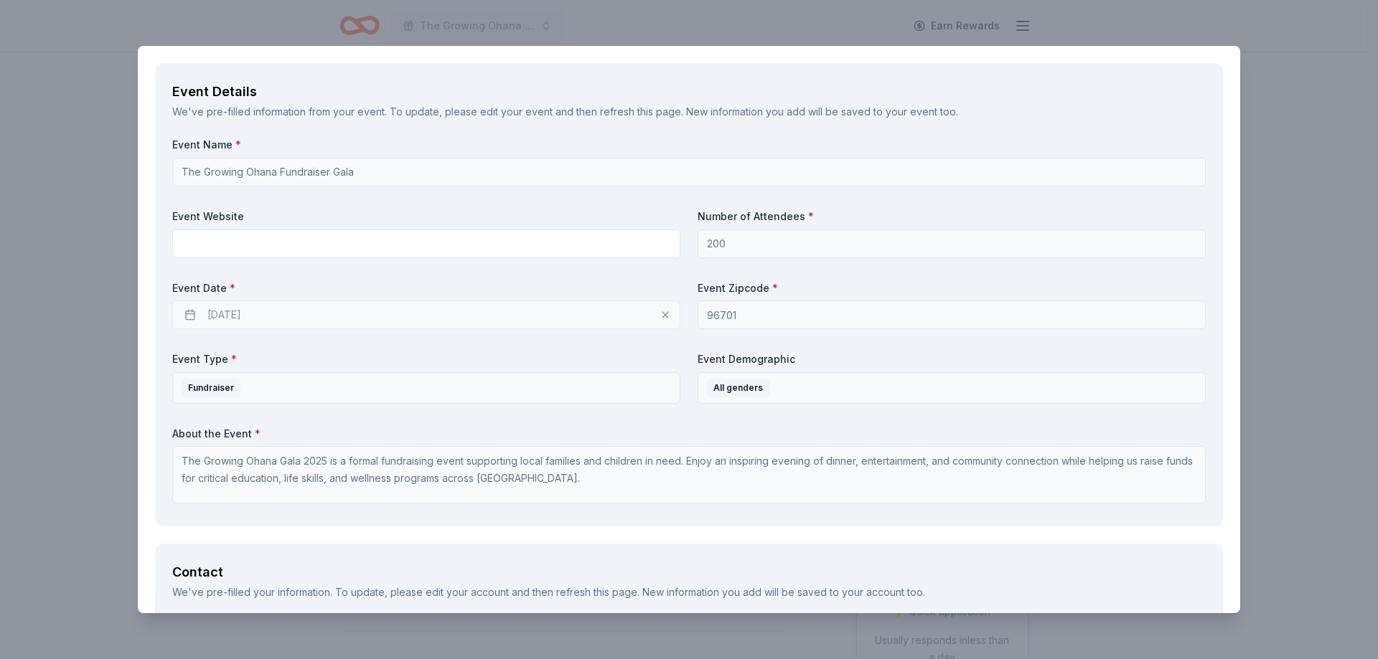
scroll to position [599, 0]
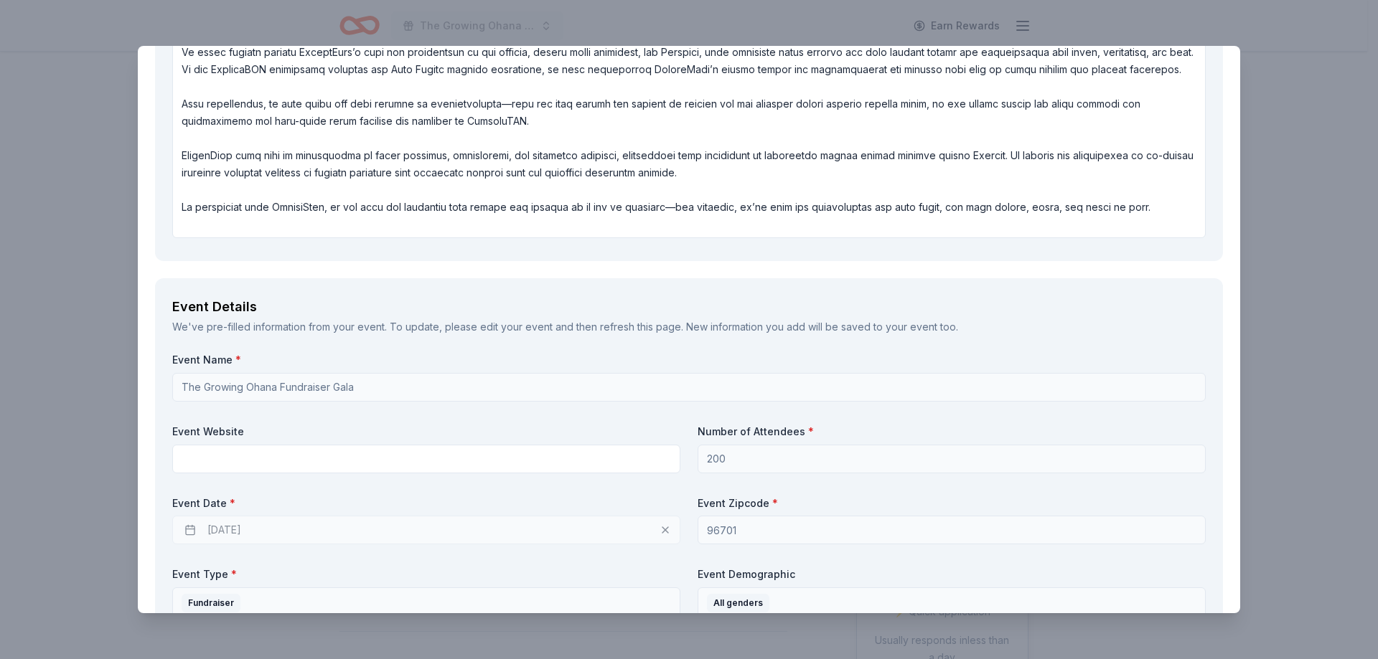
type input "6192272647"
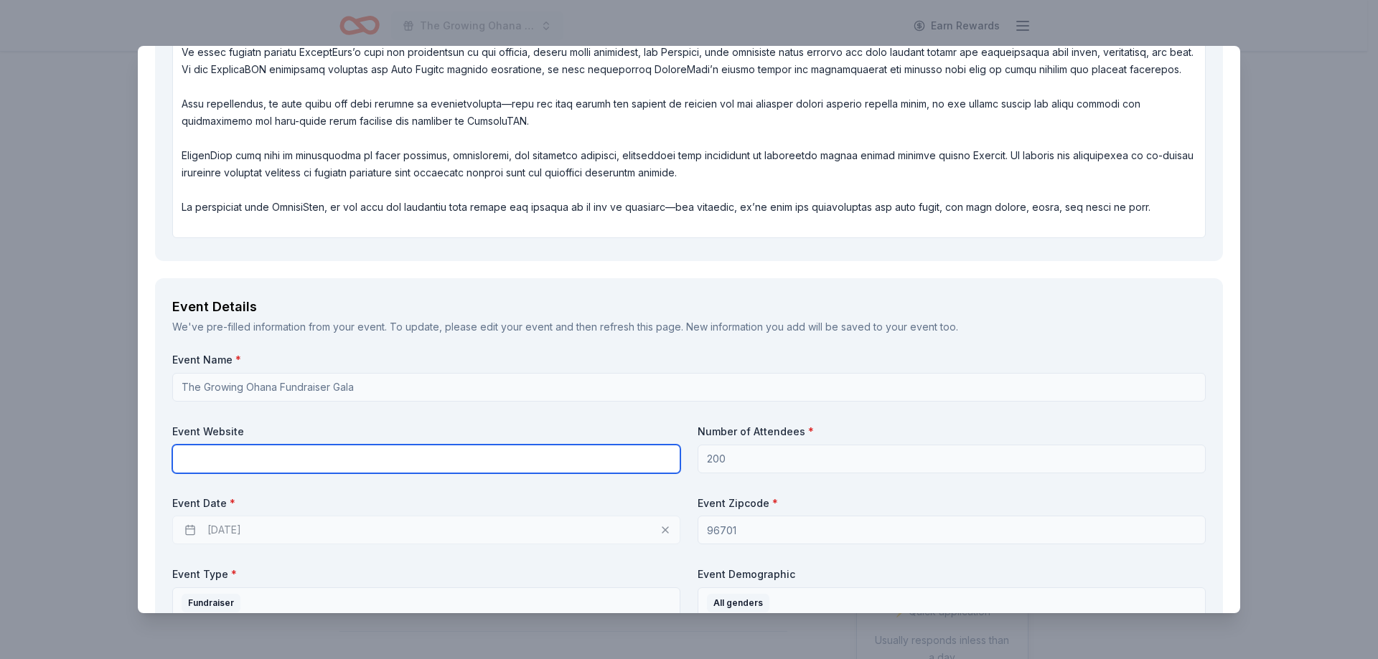
click at [193, 462] on input "text" at bounding box center [426, 459] width 508 height 29
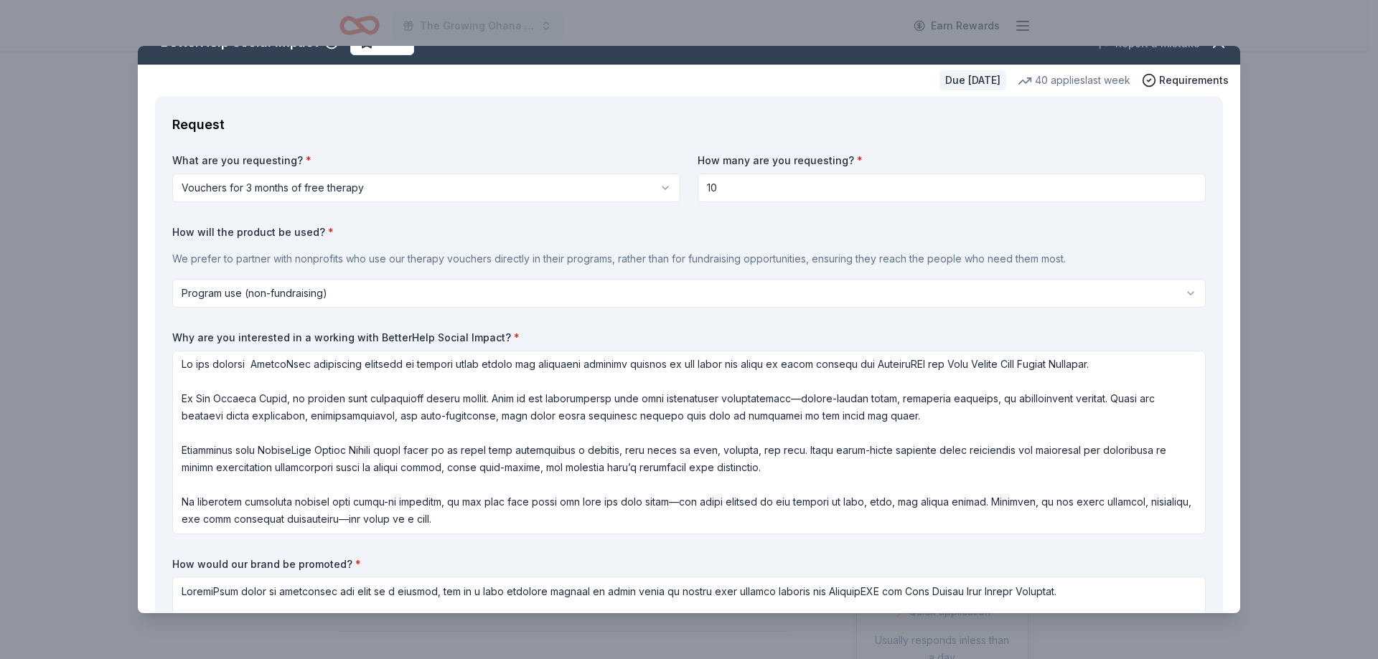
scroll to position [0, 0]
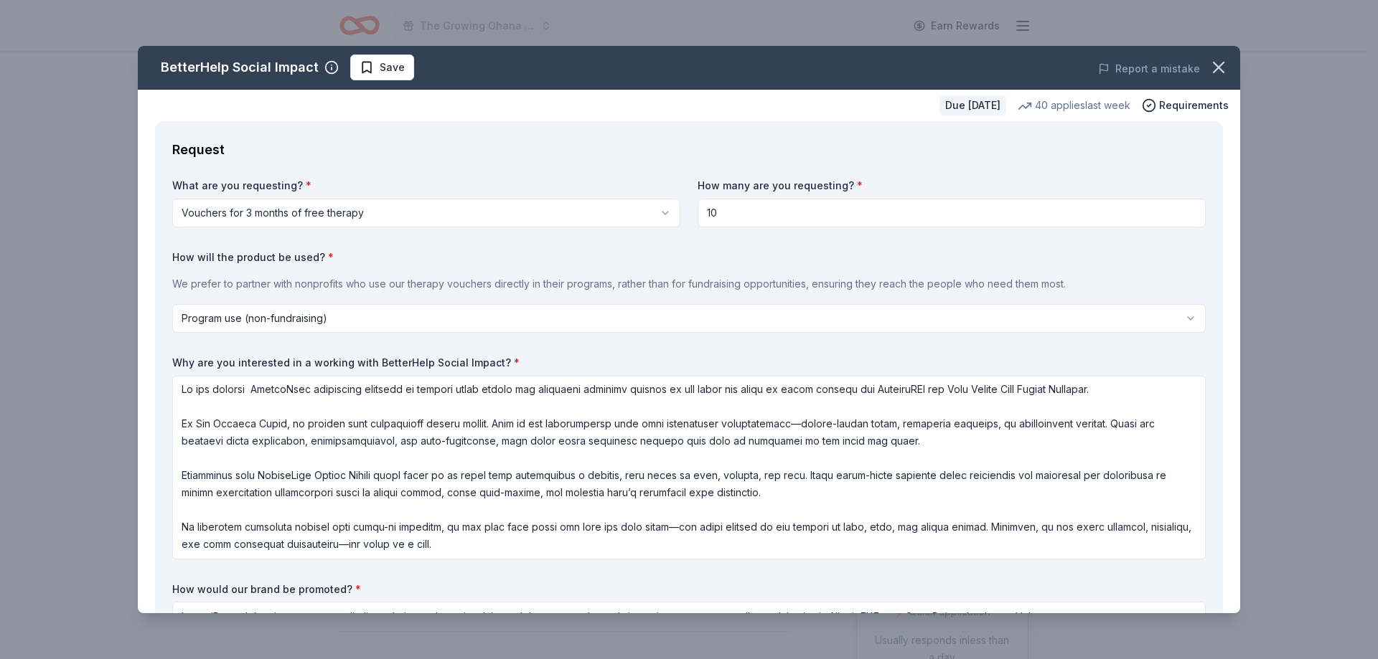
drag, startPoint x: 715, startPoint y: 210, endPoint x: 692, endPoint y: 215, distance: 23.4
click at [697, 214] on input "10" at bounding box center [951, 213] width 508 height 29
type input "15"
click at [837, 258] on label "How will the product be used? *" at bounding box center [688, 257] width 1033 height 14
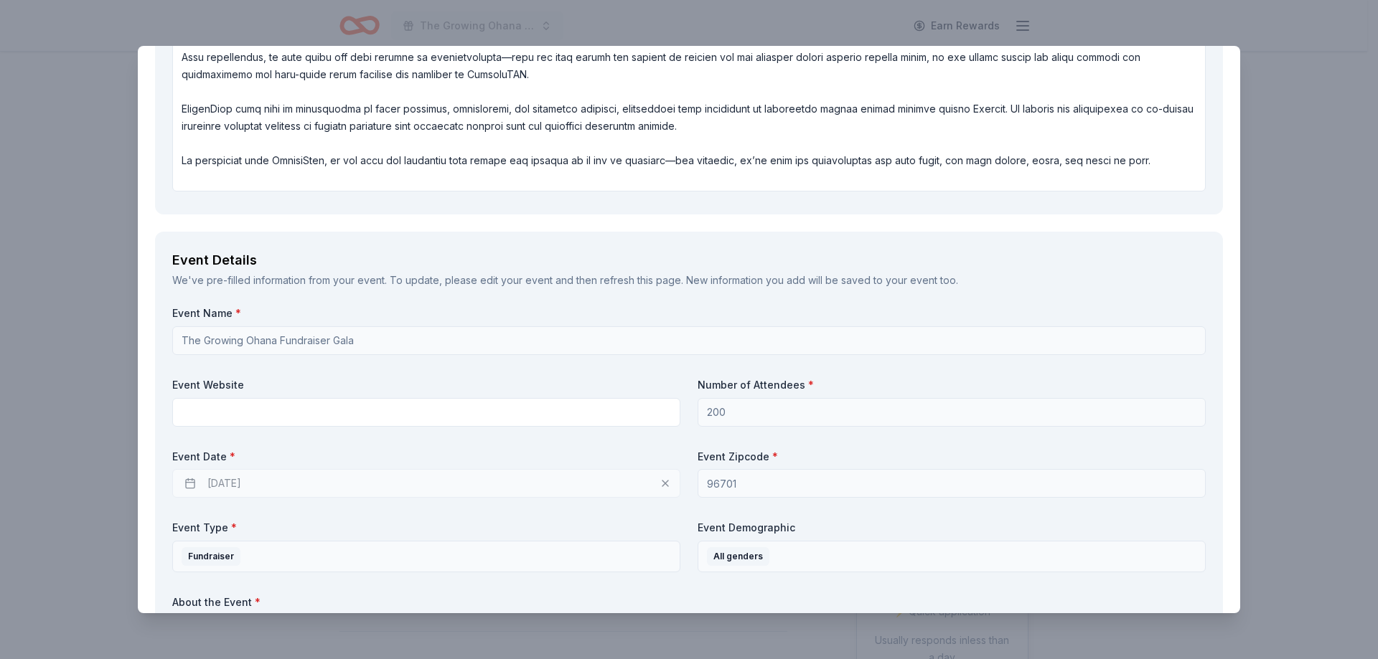
scroll to position [718, 0]
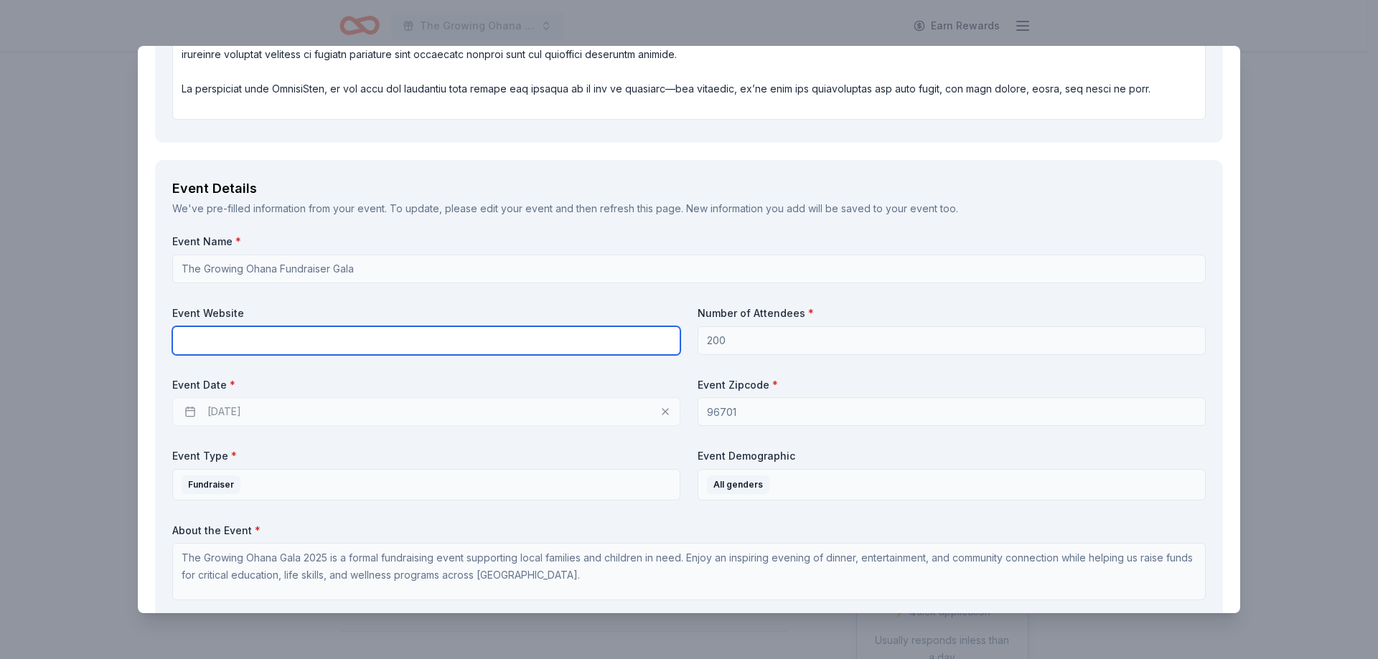
click at [224, 347] on input "text" at bounding box center [426, 341] width 508 height 29
paste input "https://www.thegrowingohana.org/empowerprogram"
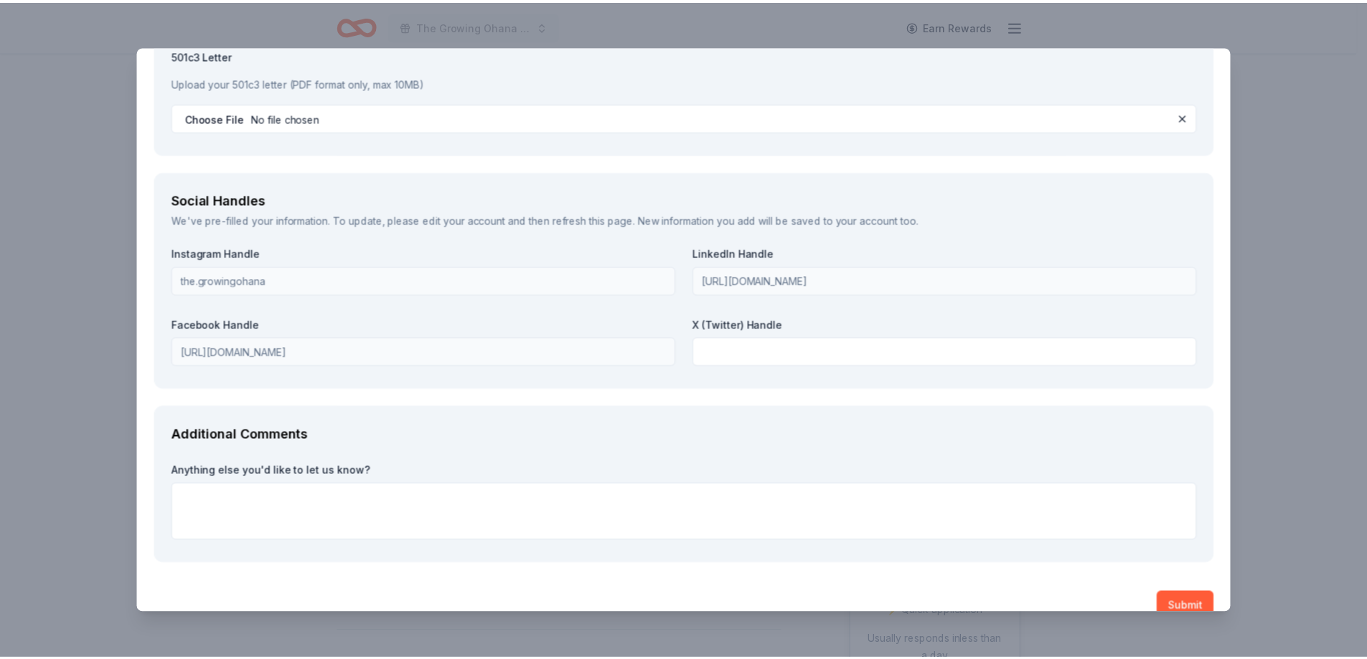
scroll to position [1891, 0]
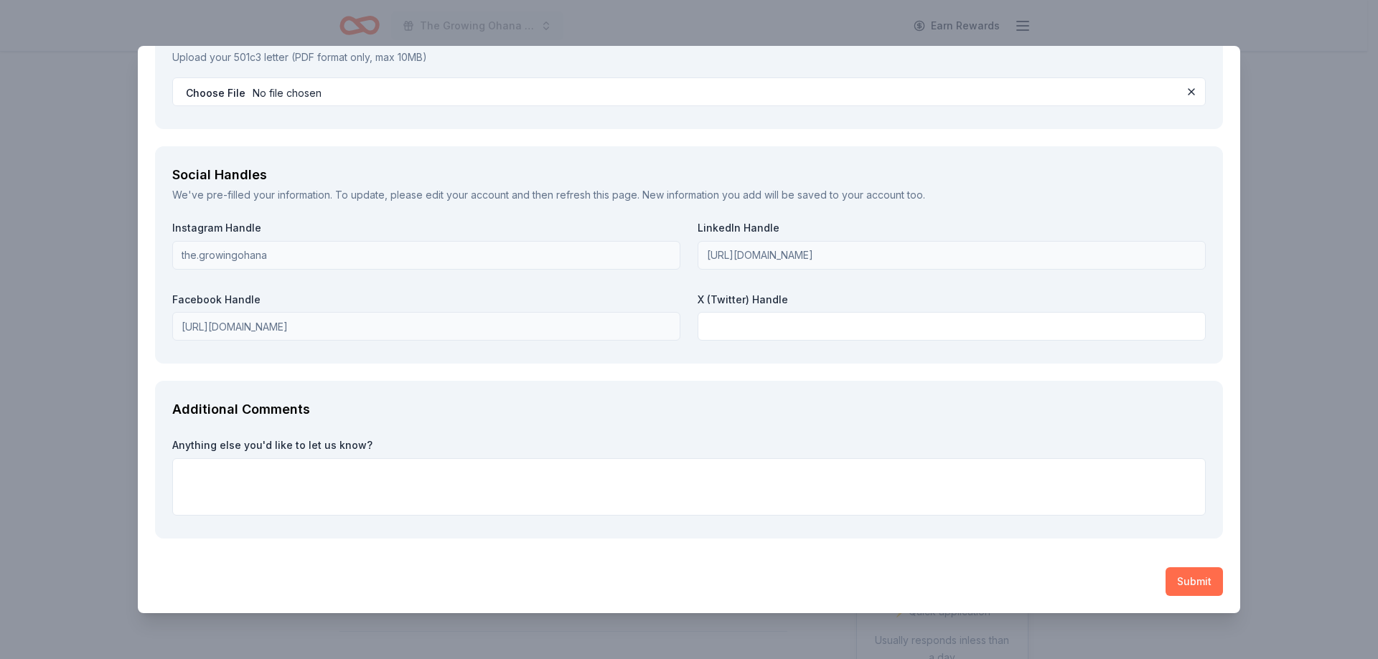
type input "https://www.thegrowingohana.org/empowerprogram"
click at [1188, 582] on button "Submit" at bounding box center [1193, 582] width 57 height 29
click at [1188, 582] on div "Submit" at bounding box center [689, 582] width 1068 height 29
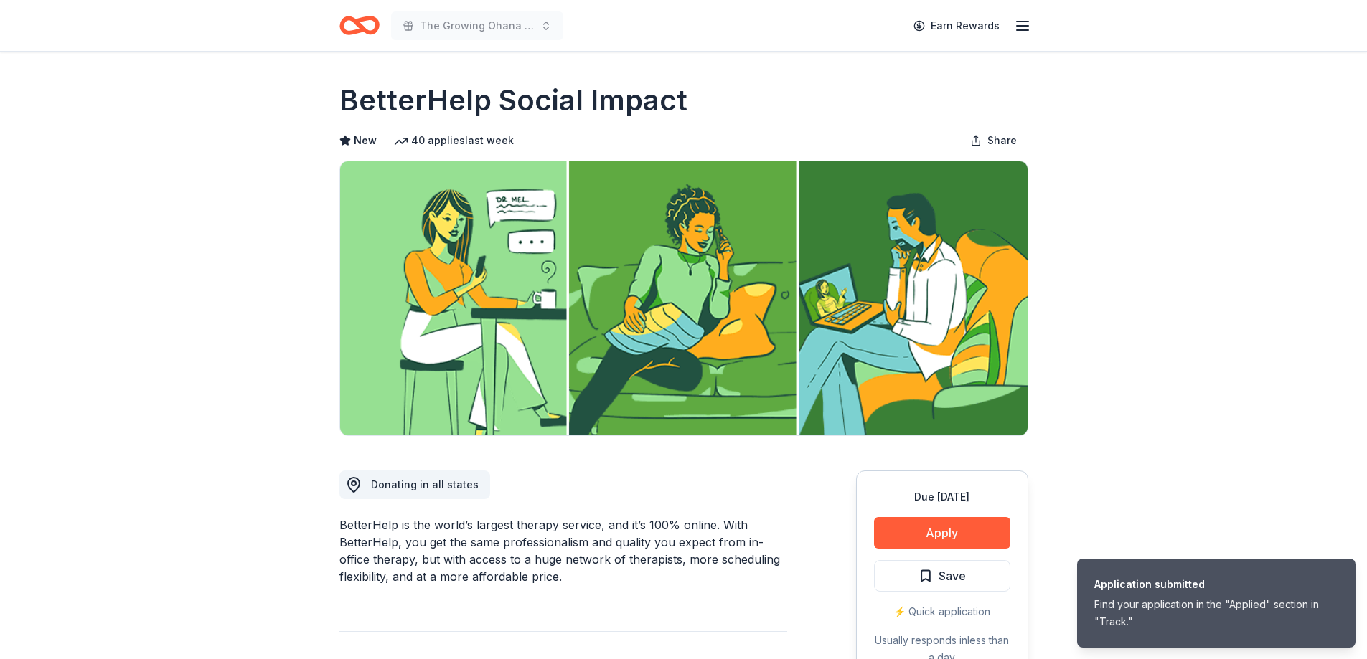
scroll to position [0, 0]
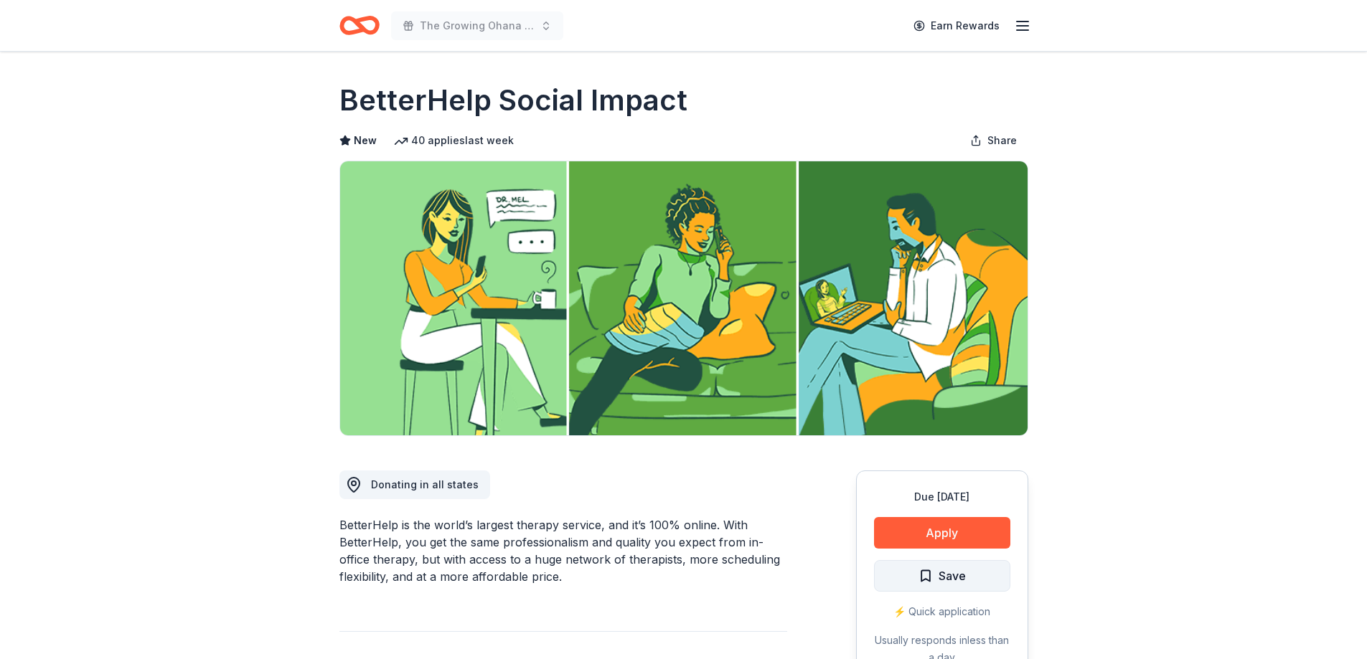
click at [943, 578] on span "Save" at bounding box center [952, 576] width 27 height 19
click at [969, 580] on button "Save" at bounding box center [942, 576] width 136 height 32
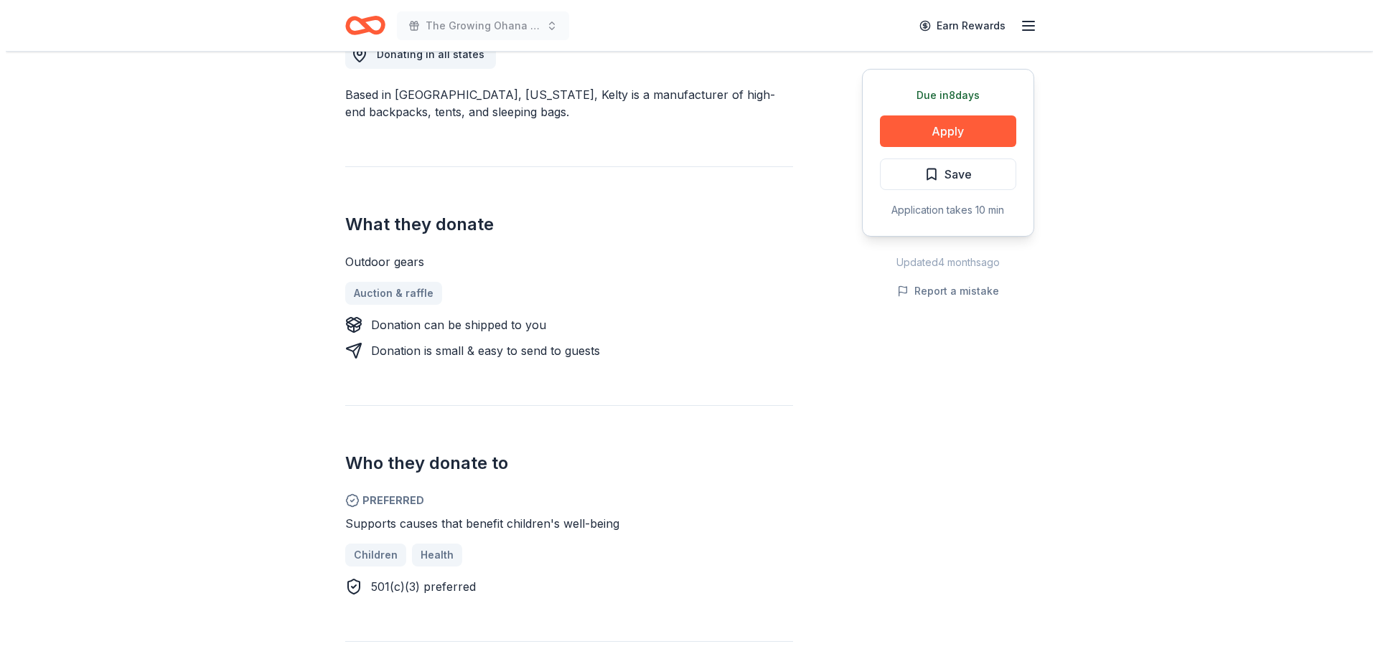
scroll to position [502, 0]
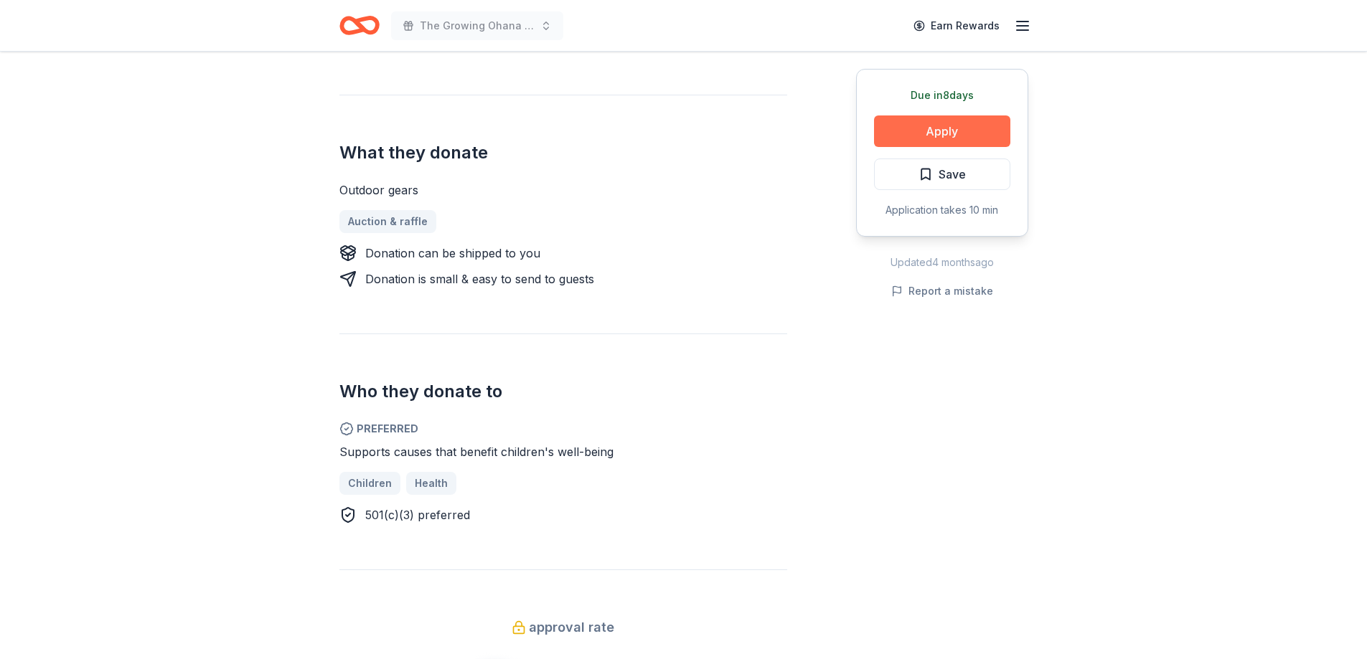
click at [920, 130] on button "Apply" at bounding box center [942, 132] width 136 height 32
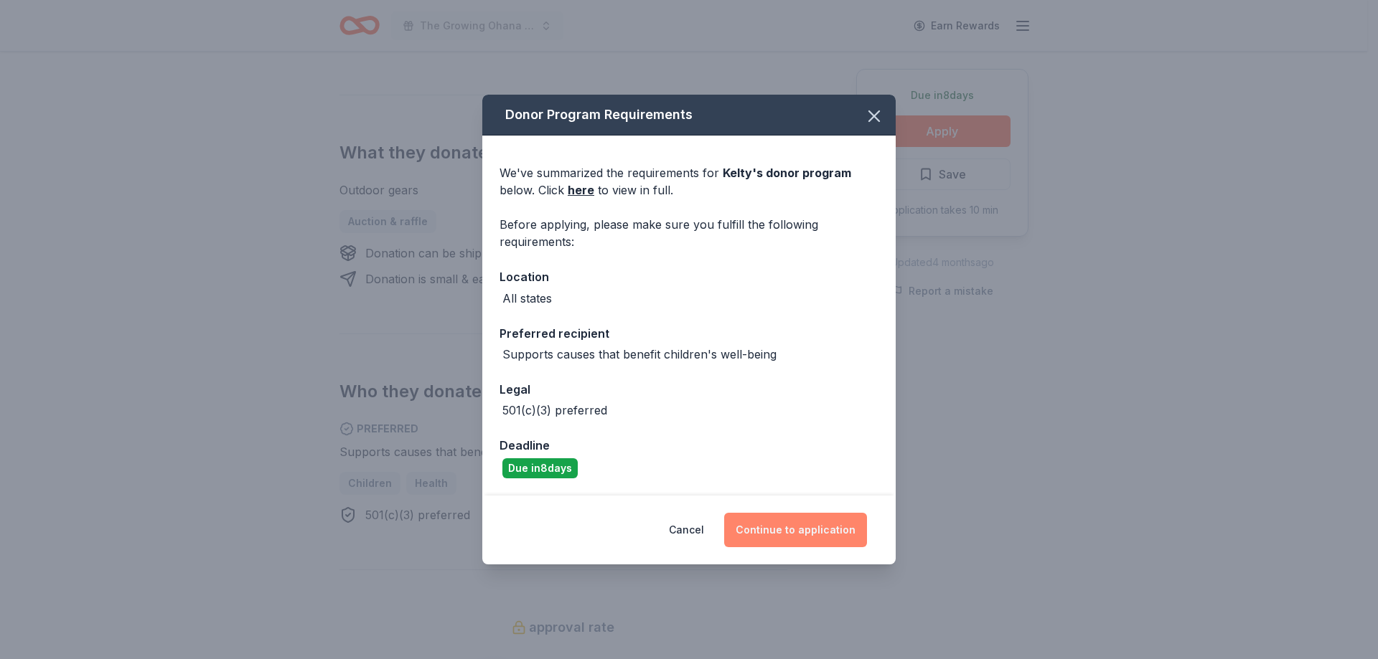
click at [806, 522] on button "Continue to application" at bounding box center [795, 530] width 143 height 34
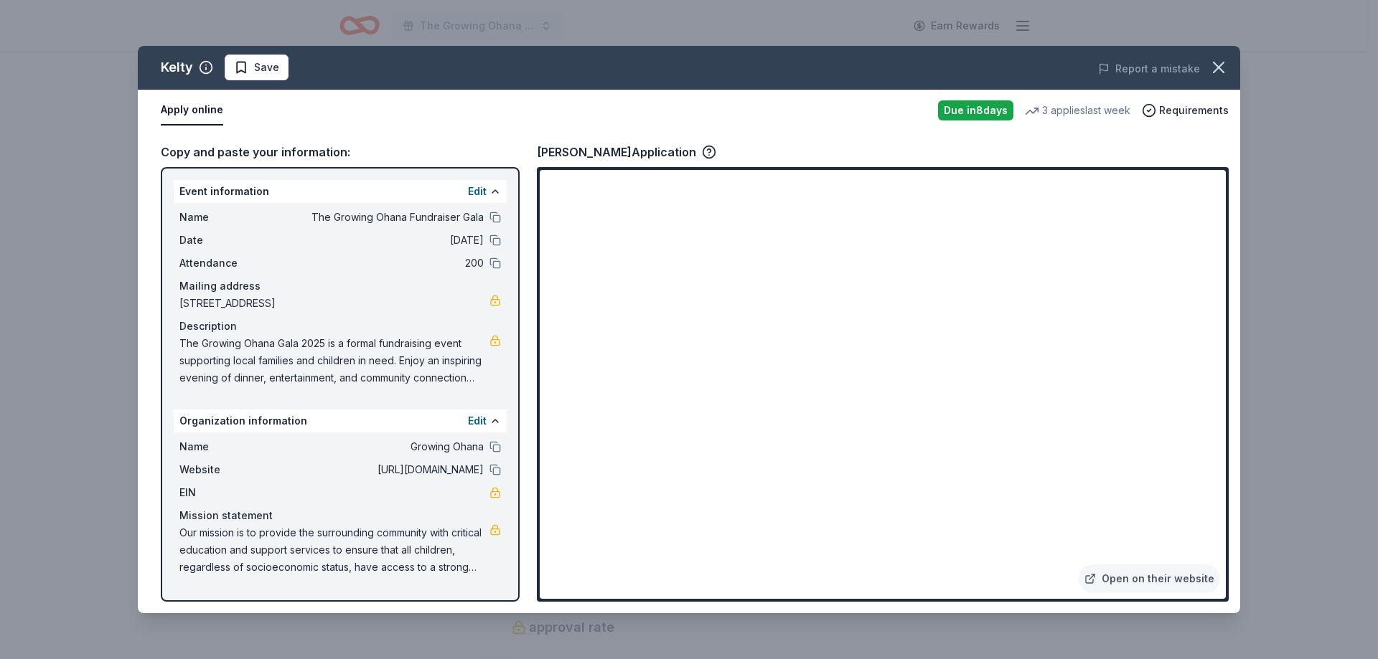
drag, startPoint x: 160, startPoint y: 71, endPoint x: 192, endPoint y: 70, distance: 32.3
click at [192, 70] on div "Kelty Save" at bounding box center [469, 68] width 662 height 26
click at [188, 70] on div "Kelty" at bounding box center [177, 67] width 32 height 23
